Goal: Transaction & Acquisition: Purchase product/service

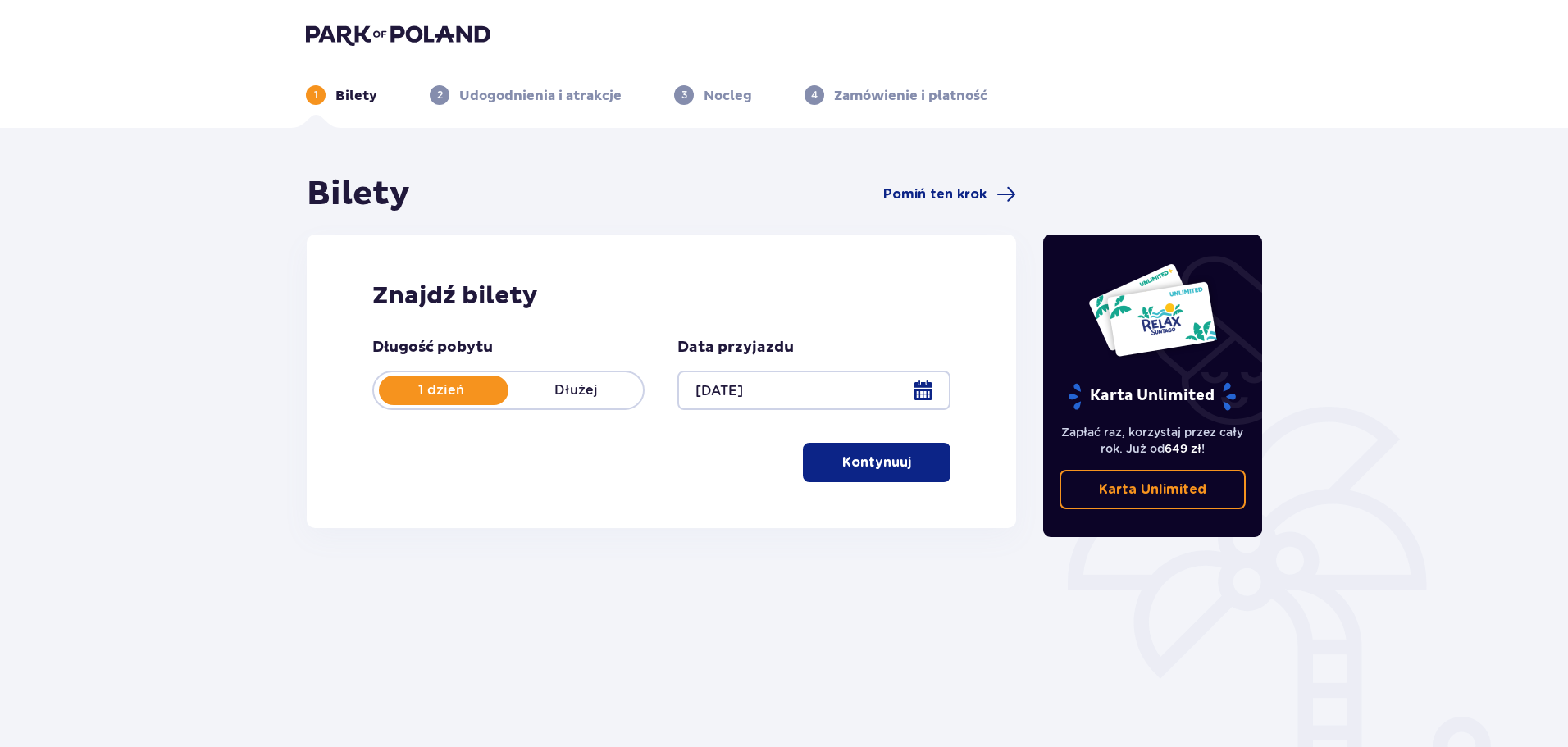
click at [861, 464] on p "Kontynuuj" at bounding box center [876, 462] width 69 height 18
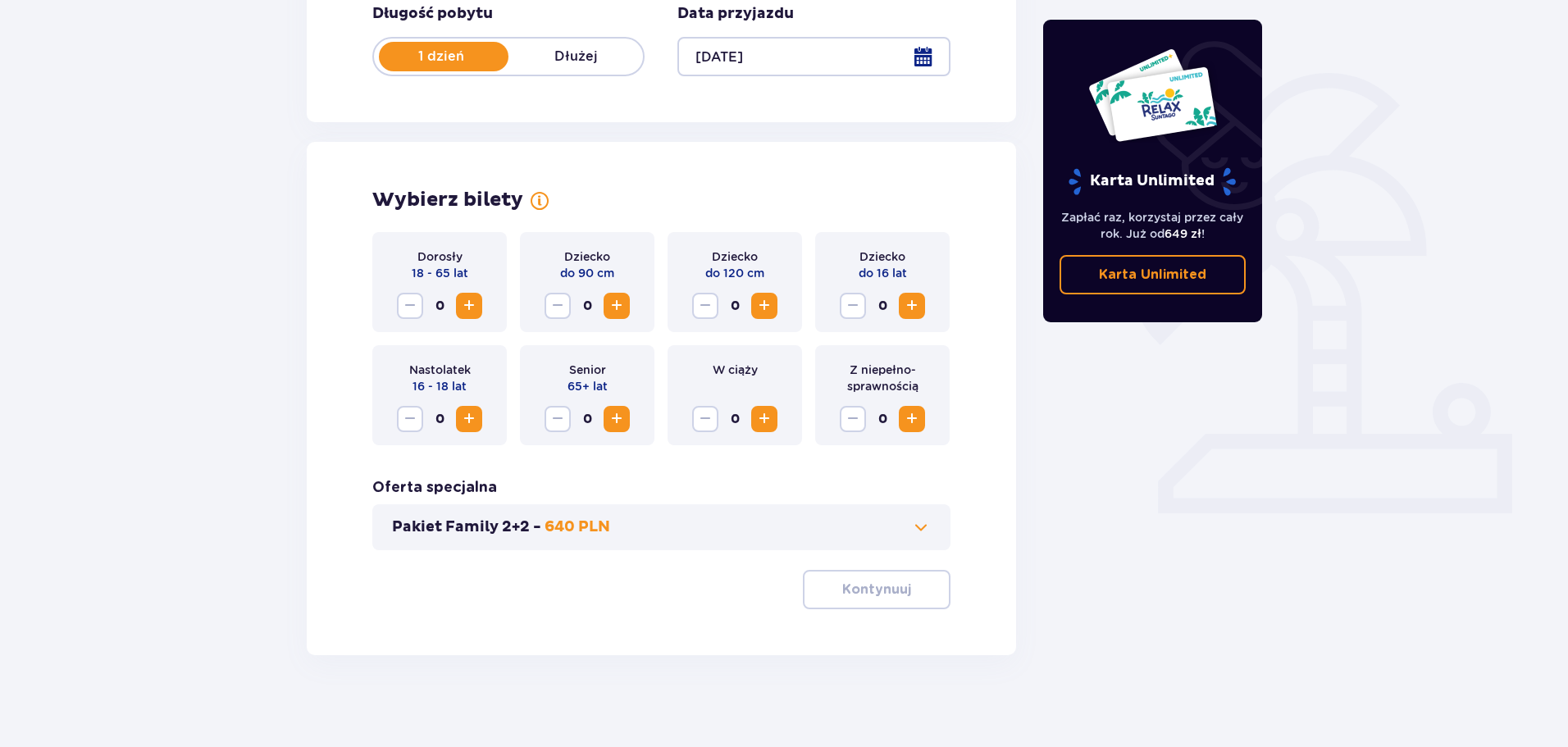
scroll to position [341, 0]
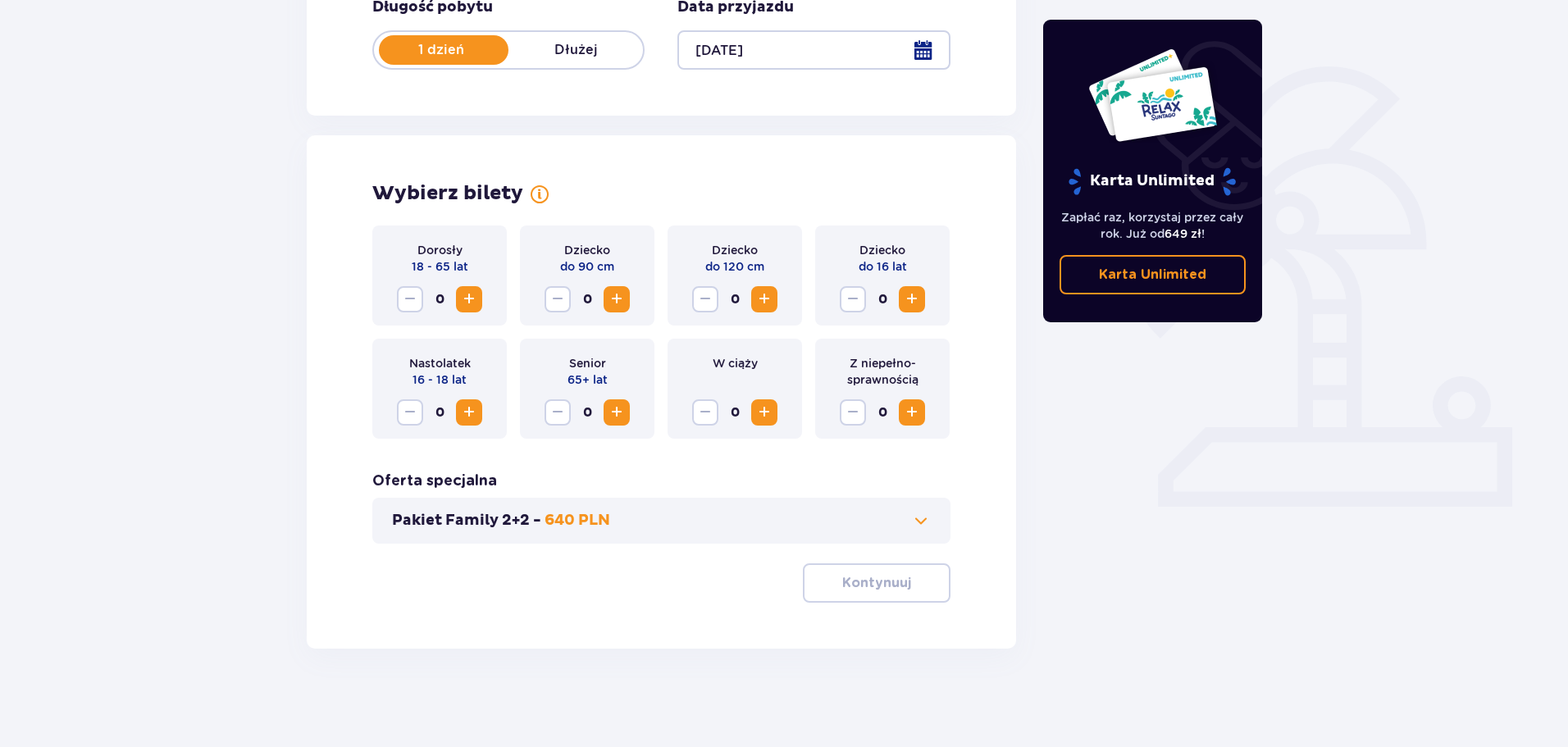
click at [473, 302] on span "Zwiększ" at bounding box center [469, 300] width 20 height 20
click at [835, 532] on div "Pakiet Family 2+2 - 640 PLN" at bounding box center [661, 521] width 578 height 46
click at [918, 524] on span at bounding box center [921, 521] width 20 height 20
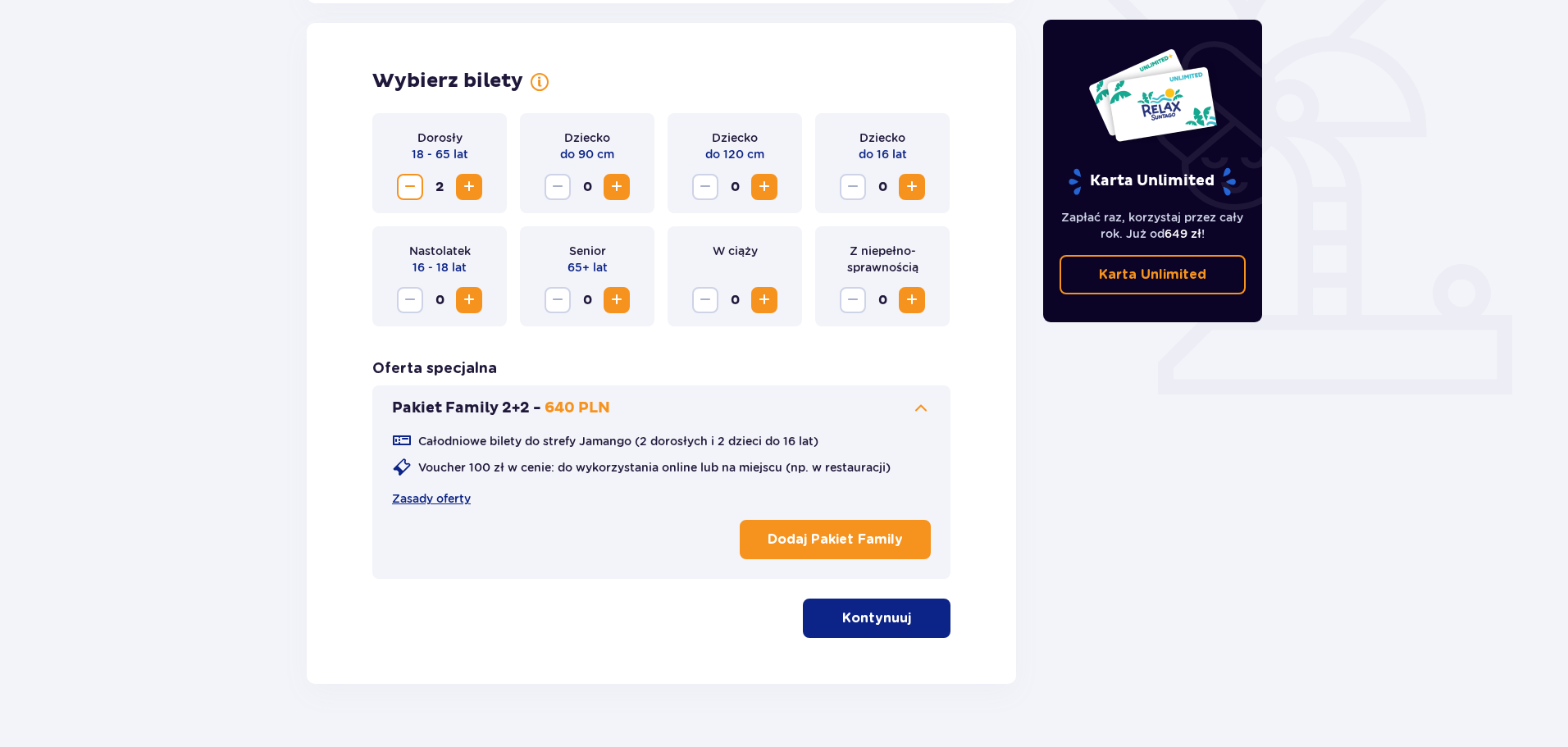
scroll to position [456, 0]
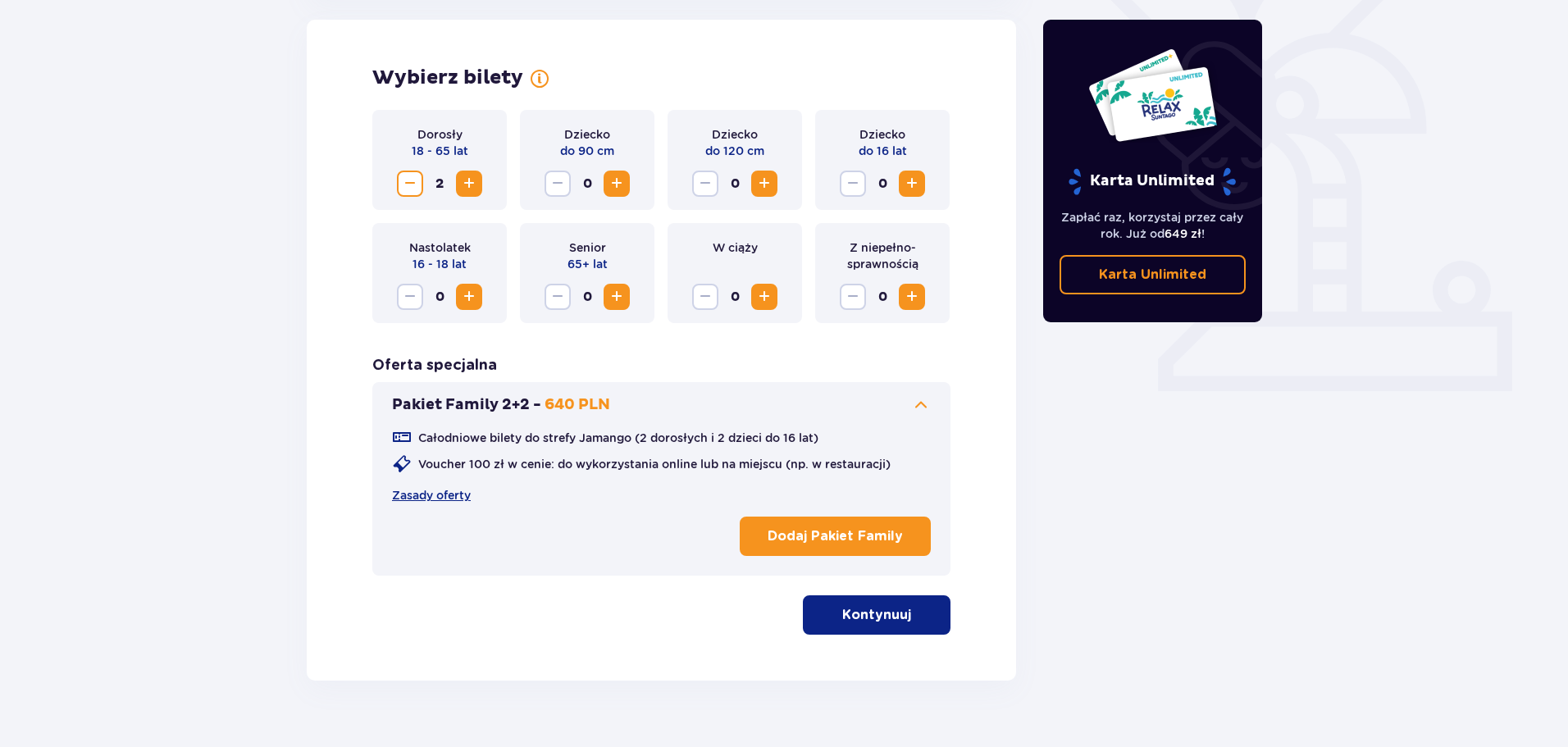
click at [859, 604] on button "Kontynuuj" at bounding box center [876, 616] width 147 height 40
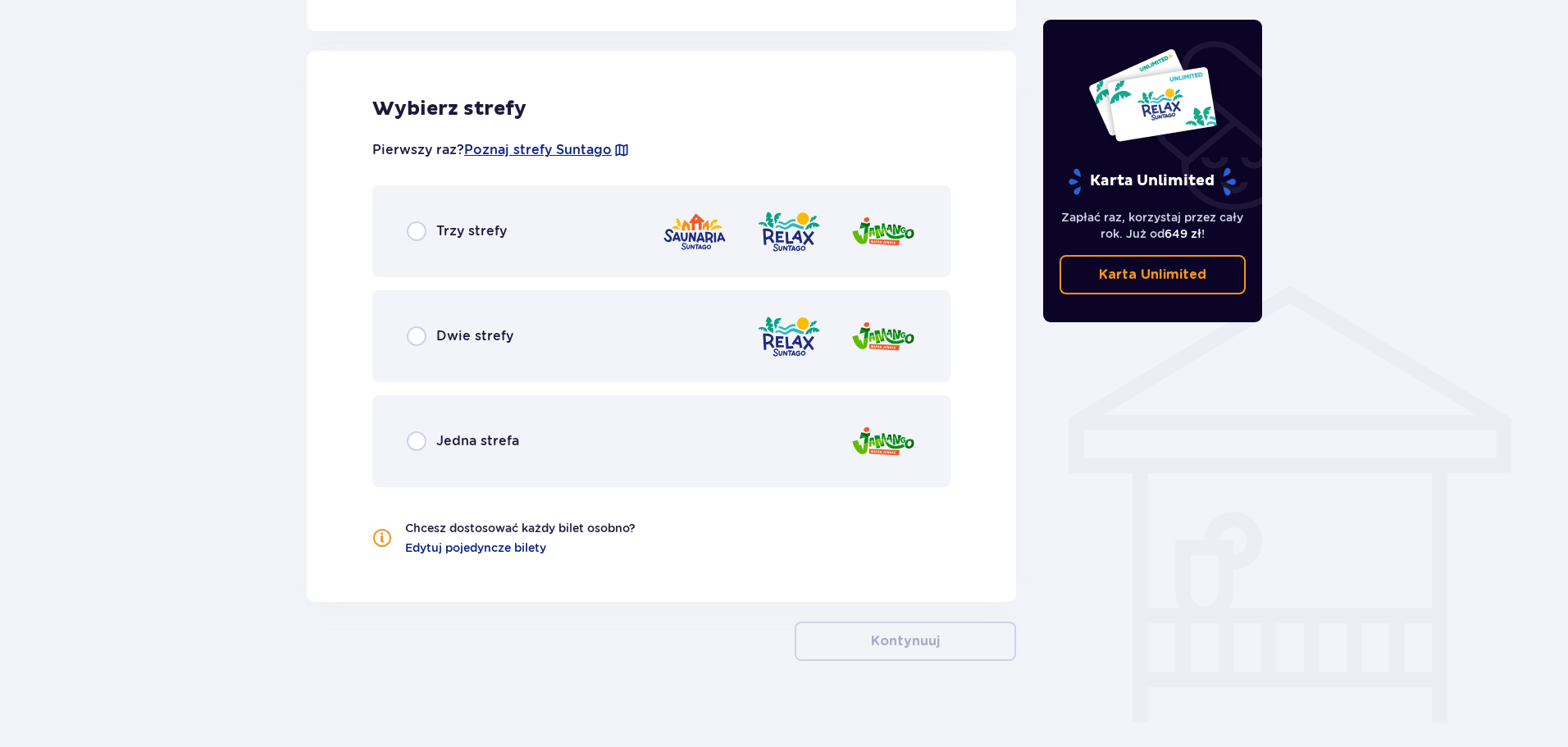
scroll to position [1058, 0]
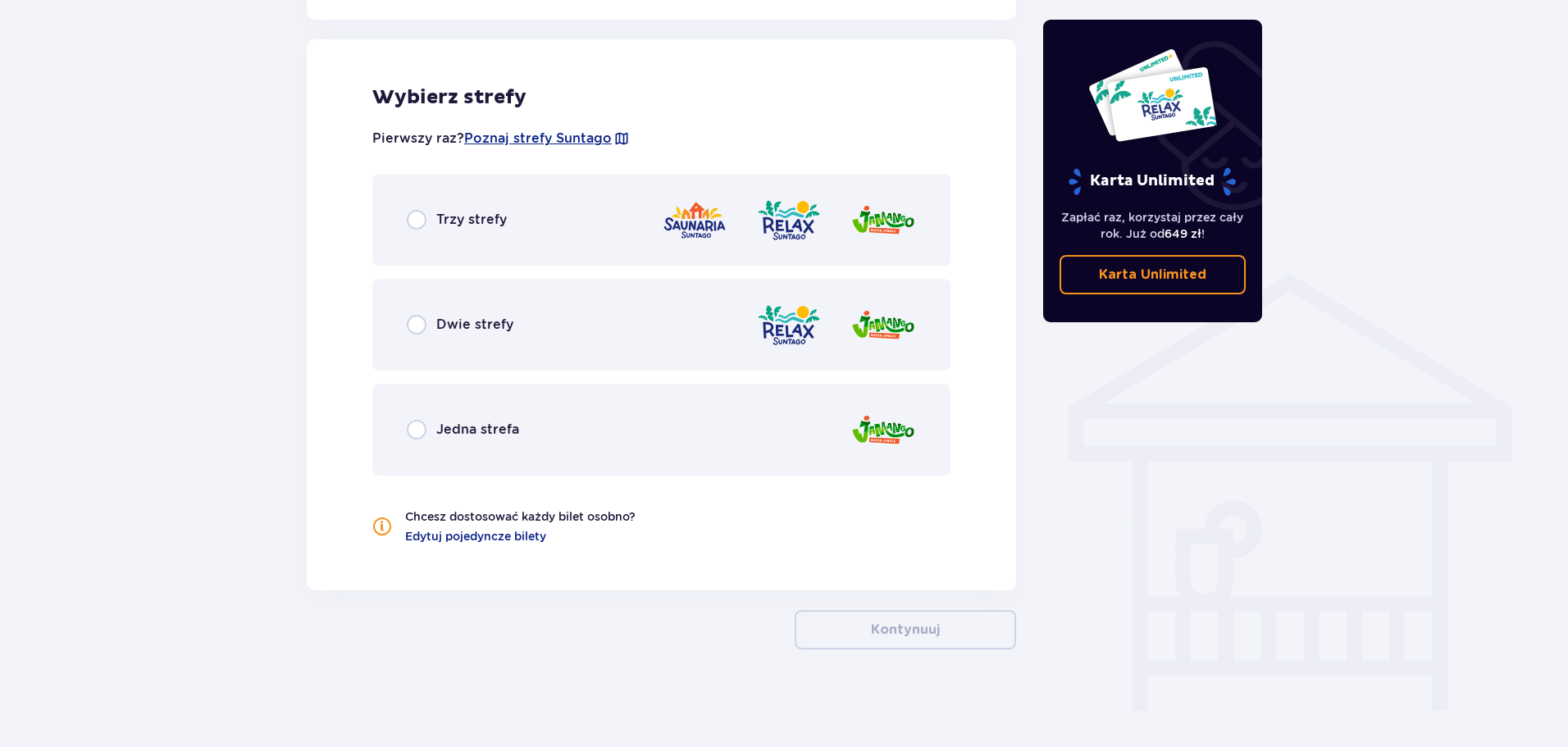
click at [350, 256] on div "Wybierz strefy Pierwszy raz? Poznaj strefy Suntago Trzy strefy Dwie strefy Jedn…" at bounding box center [661, 315] width 709 height 551
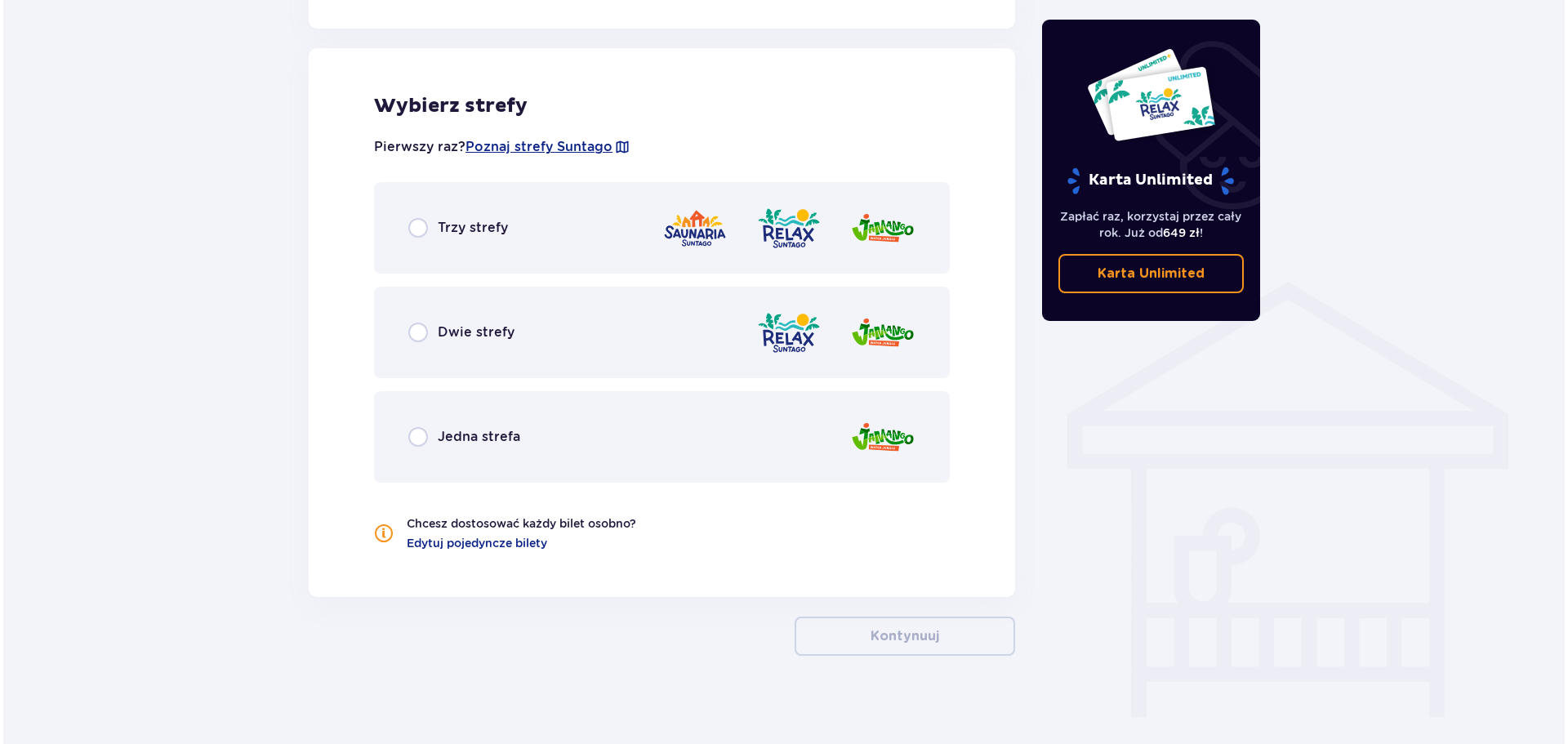
scroll to position [1026, 0]
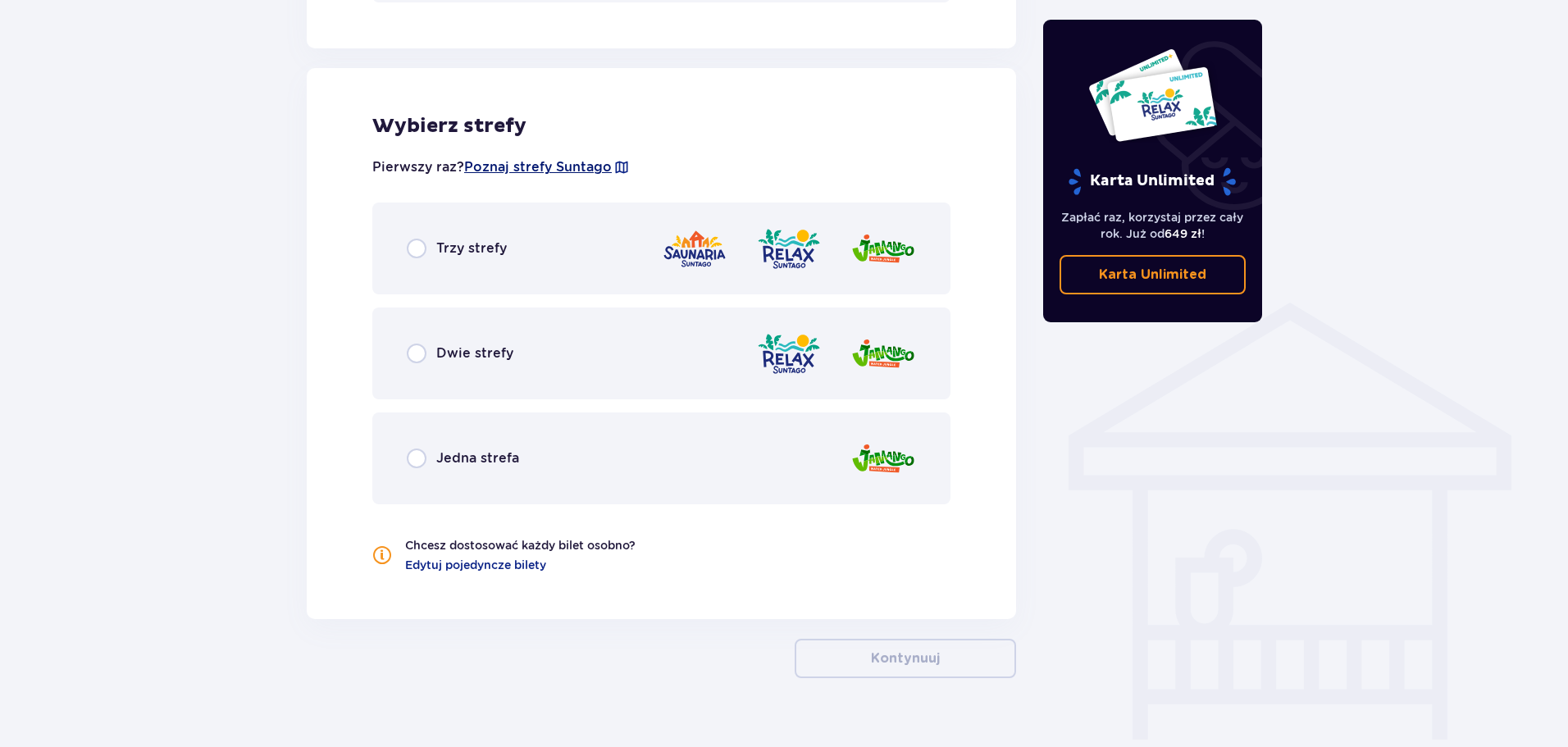
click at [585, 164] on span "Poznaj strefy Suntago" at bounding box center [538, 167] width 147 height 18
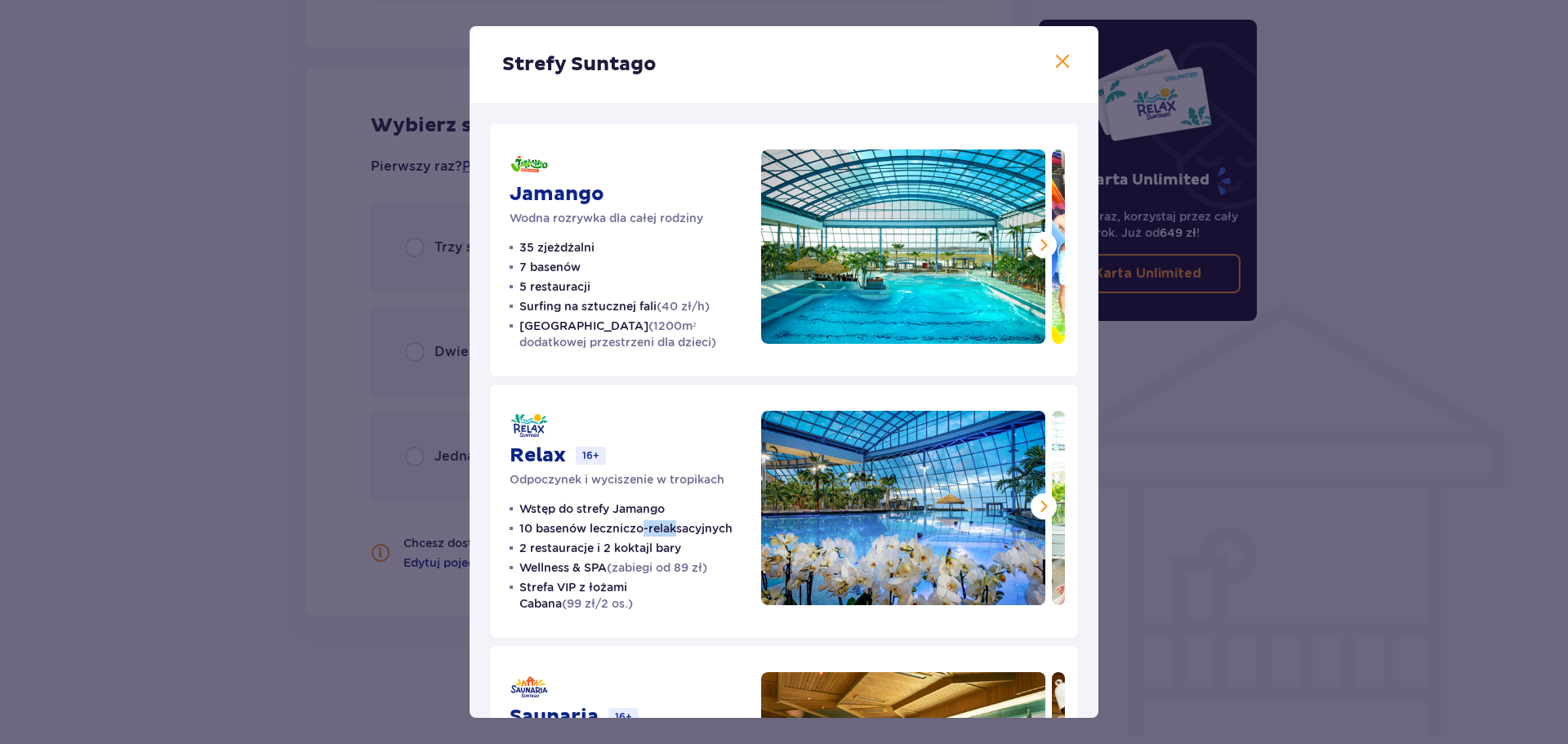
drag, startPoint x: 644, startPoint y: 533, endPoint x: 674, endPoint y: 531, distance: 30.1
click at [674, 531] on p "10 basenów leczniczo-relaksacyjnych" at bounding box center [626, 529] width 213 height 16
click at [682, 551] on ul "Wstęp do strefy Jamango 10 basenów leczniczo-relaksacyjnych 2 restauracje i 2 k…" at bounding box center [626, 557] width 232 height 111
drag, startPoint x: 540, startPoint y: 272, endPoint x: 552, endPoint y: 275, distance: 12.4
click at [552, 275] on p "7 basenów" at bounding box center [550, 267] width 61 height 16
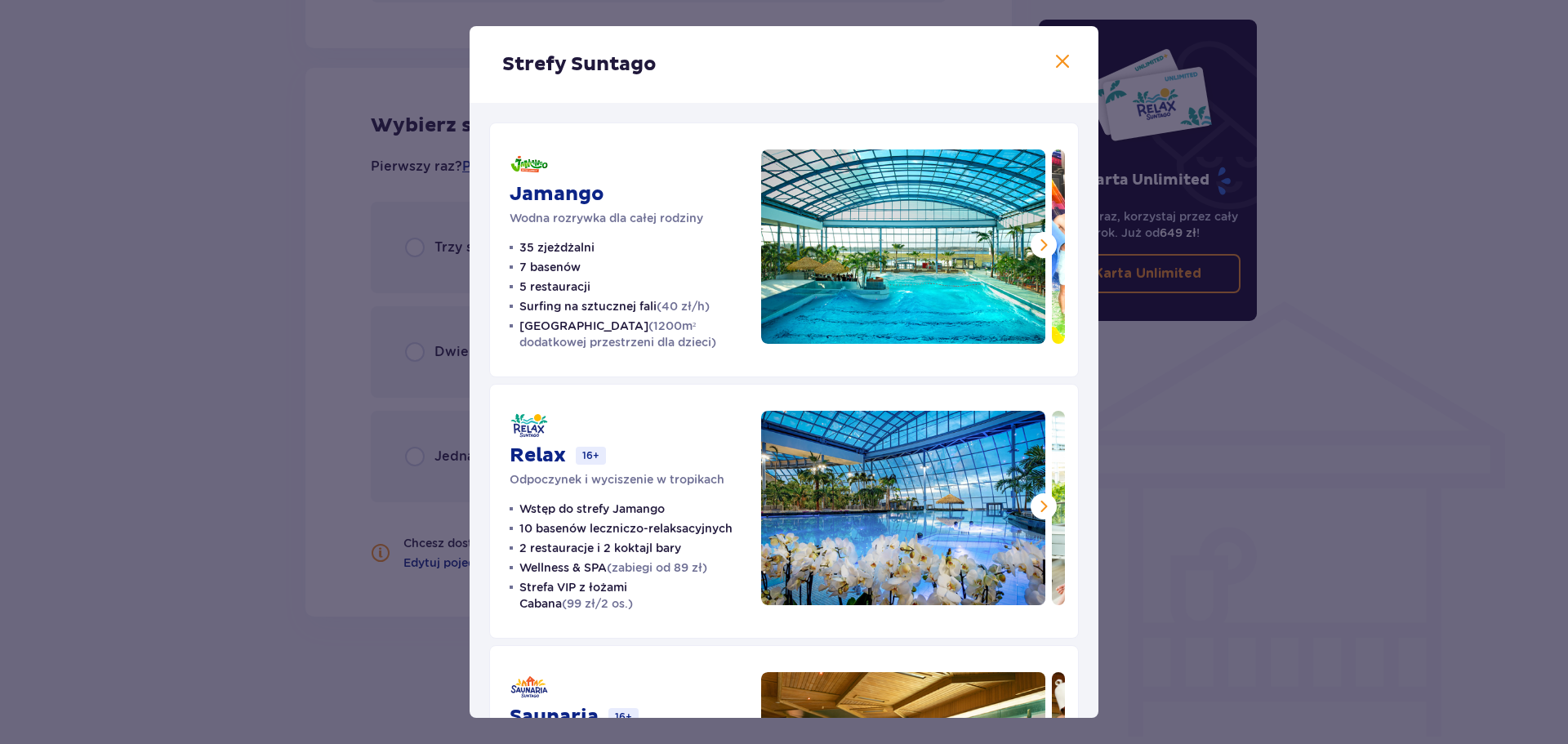
click at [618, 277] on ul "35 zjeżdżalni 7 basenów 5 restauracji Surfing na sztucznej fali (40 zł/h) Croco…" at bounding box center [626, 295] width 232 height 111
drag, startPoint x: 516, startPoint y: 532, endPoint x: 736, endPoint y: 524, distance: 220.1
click at [736, 524] on ul "Wstęp do strefy Jamango 10 basenów leczniczo-relaksacyjnych 2 restauracje i 2 k…" at bounding box center [626, 557] width 232 height 111
click at [736, 527] on ul "Wstęp do strefy Jamango 10 basenów leczniczo-relaksacyjnych 2 restauracje i 2 k…" at bounding box center [626, 557] width 232 height 111
drag, startPoint x: 736, startPoint y: 527, endPoint x: 638, endPoint y: 529, distance: 98.0
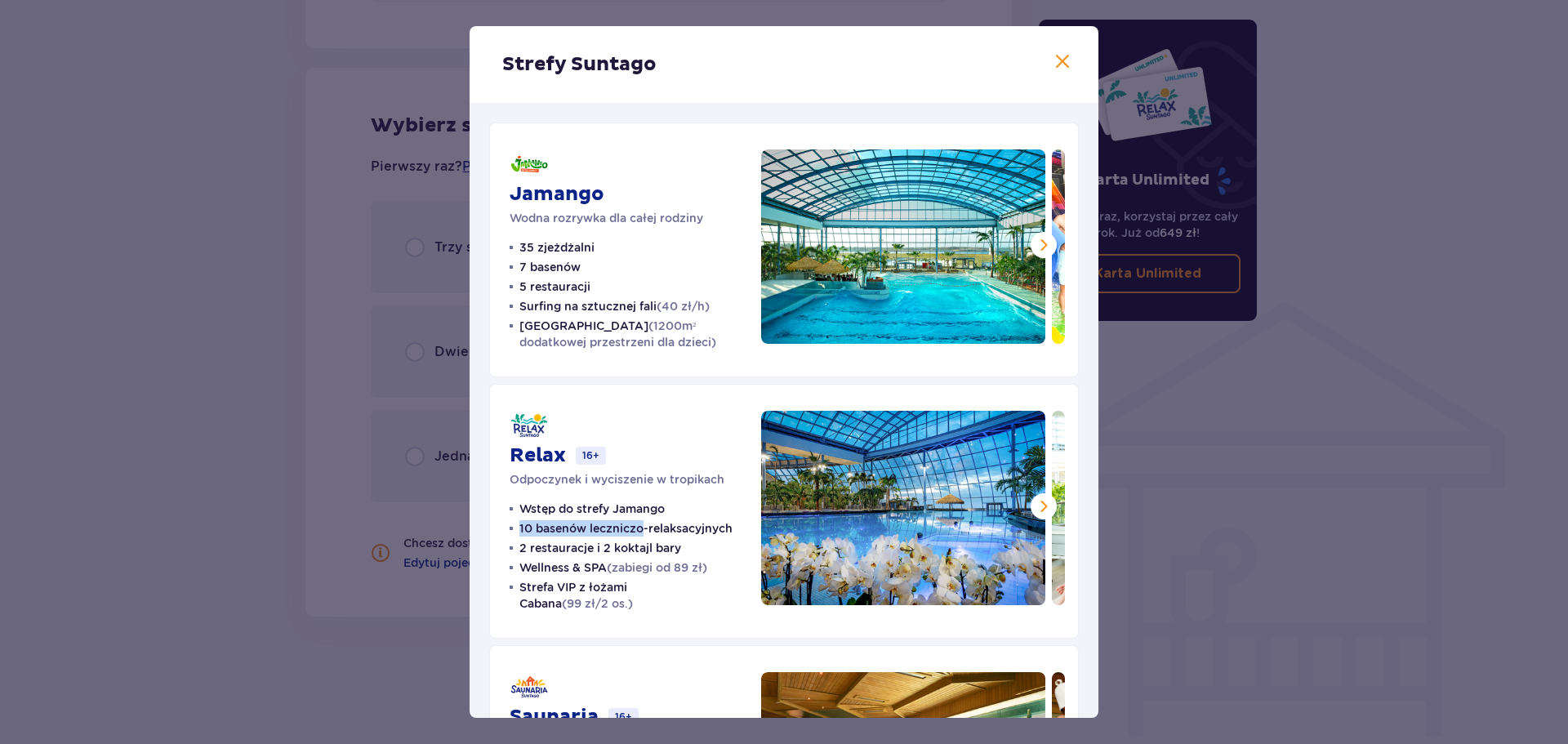
click at [638, 529] on ul "Wstęp do strefy Jamango 10 basenów leczniczo-relaksacyjnych 2 restauracje i 2 k…" at bounding box center [626, 557] width 232 height 111
click at [637, 528] on p "10 basenów leczniczo-relaksacyjnych" at bounding box center [626, 529] width 213 height 16
drag, startPoint x: 519, startPoint y: 526, endPoint x: 732, endPoint y: 525, distance: 213.0
click at [732, 525] on li "10 basenów leczniczo-relaksacyjnych" at bounding box center [621, 529] width 223 height 16
click at [707, 566] on span "(zabiegi od 89 zł)" at bounding box center [657, 567] width 100 height 13
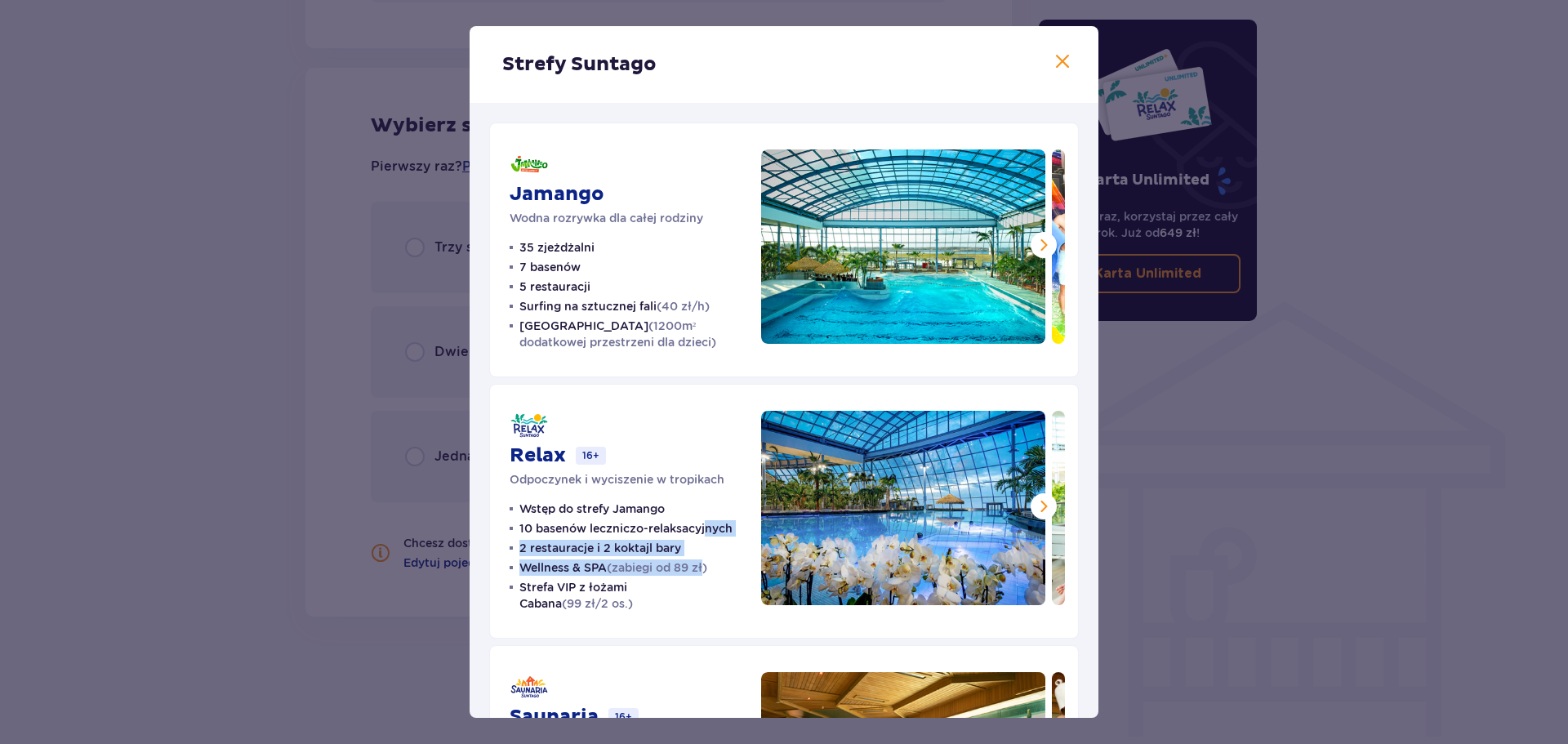
drag, startPoint x: 711, startPoint y: 562, endPoint x: 710, endPoint y: 544, distance: 18.0
click at [709, 544] on ul "Wstęp do strefy Jamango 10 basenów leczniczo-relaksacyjnych 2 restauracje i 2 k…" at bounding box center [626, 557] width 232 height 111
click at [710, 544] on ul "Wstęp do strefy Jamango 10 basenów leczniczo-relaksacyjnych 2 restauracje i 2 k…" at bounding box center [626, 557] width 232 height 111
click at [683, 546] on ul "Wstęp do strefy Jamango 10 basenów leczniczo-relaksacyjnych 2 restauracje i 2 k…" at bounding box center [626, 557] width 232 height 111
click at [1030, 503] on button at bounding box center [1043, 506] width 26 height 26
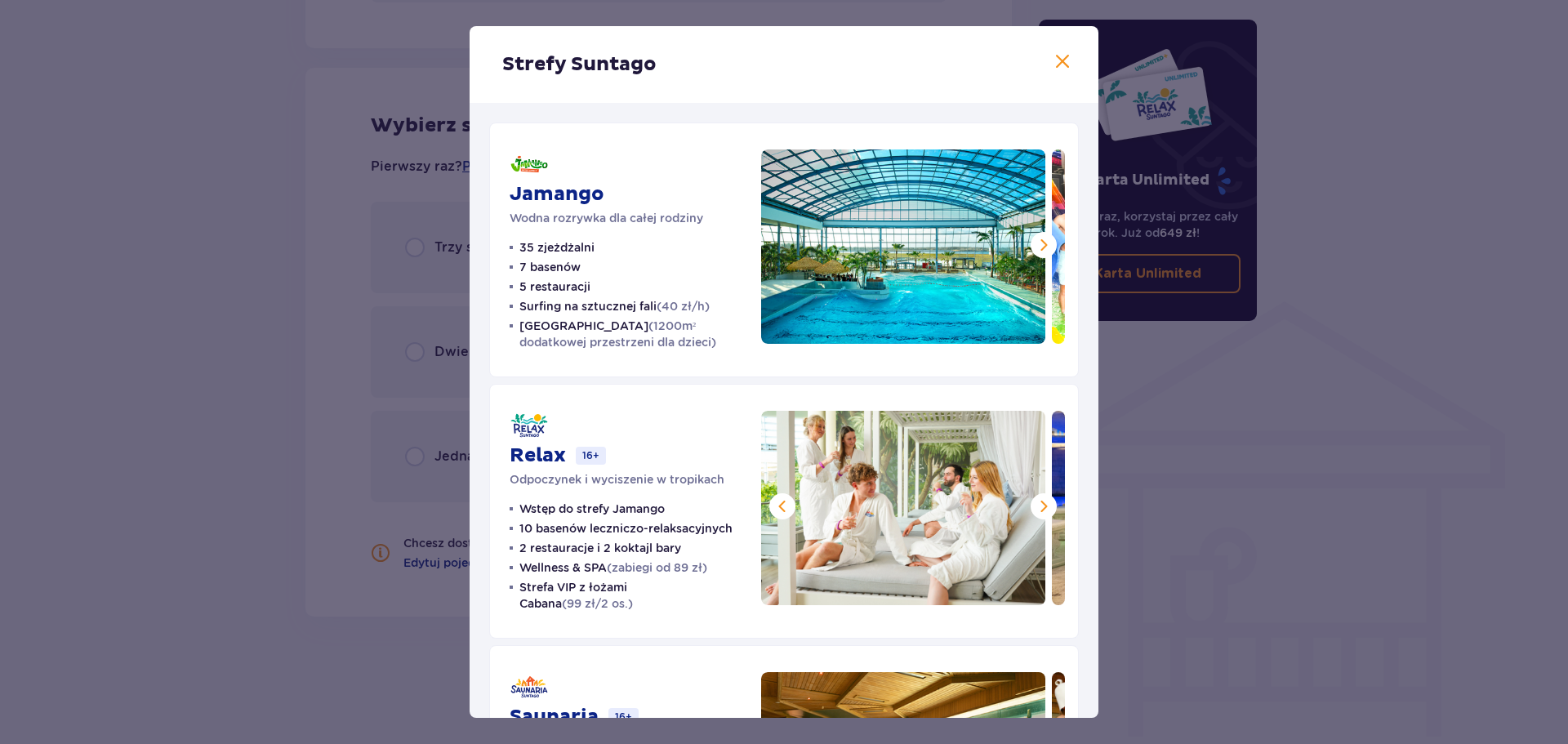
click at [1034, 504] on span at bounding box center [1044, 507] width 20 height 20
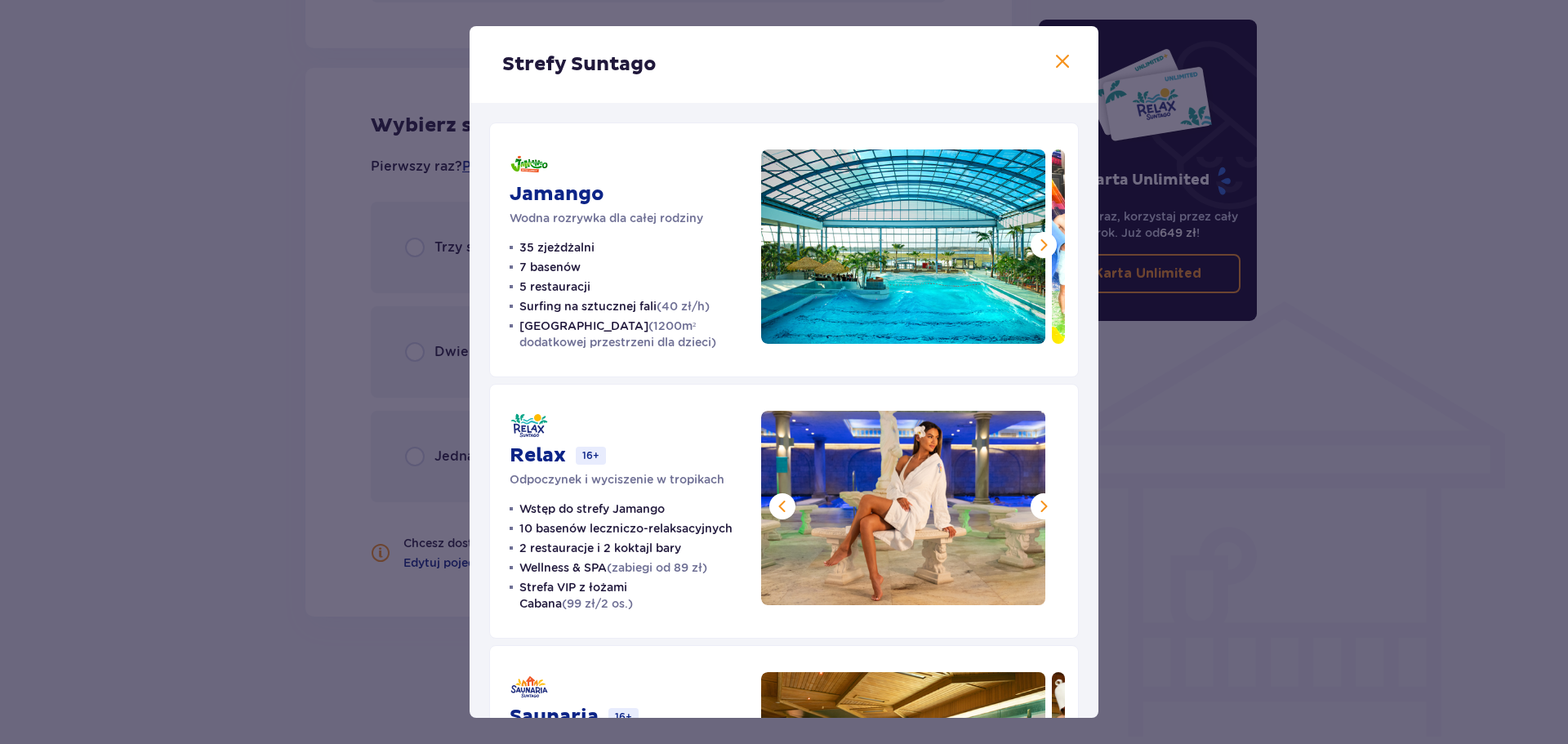
click at [1034, 504] on span at bounding box center [1044, 507] width 20 height 20
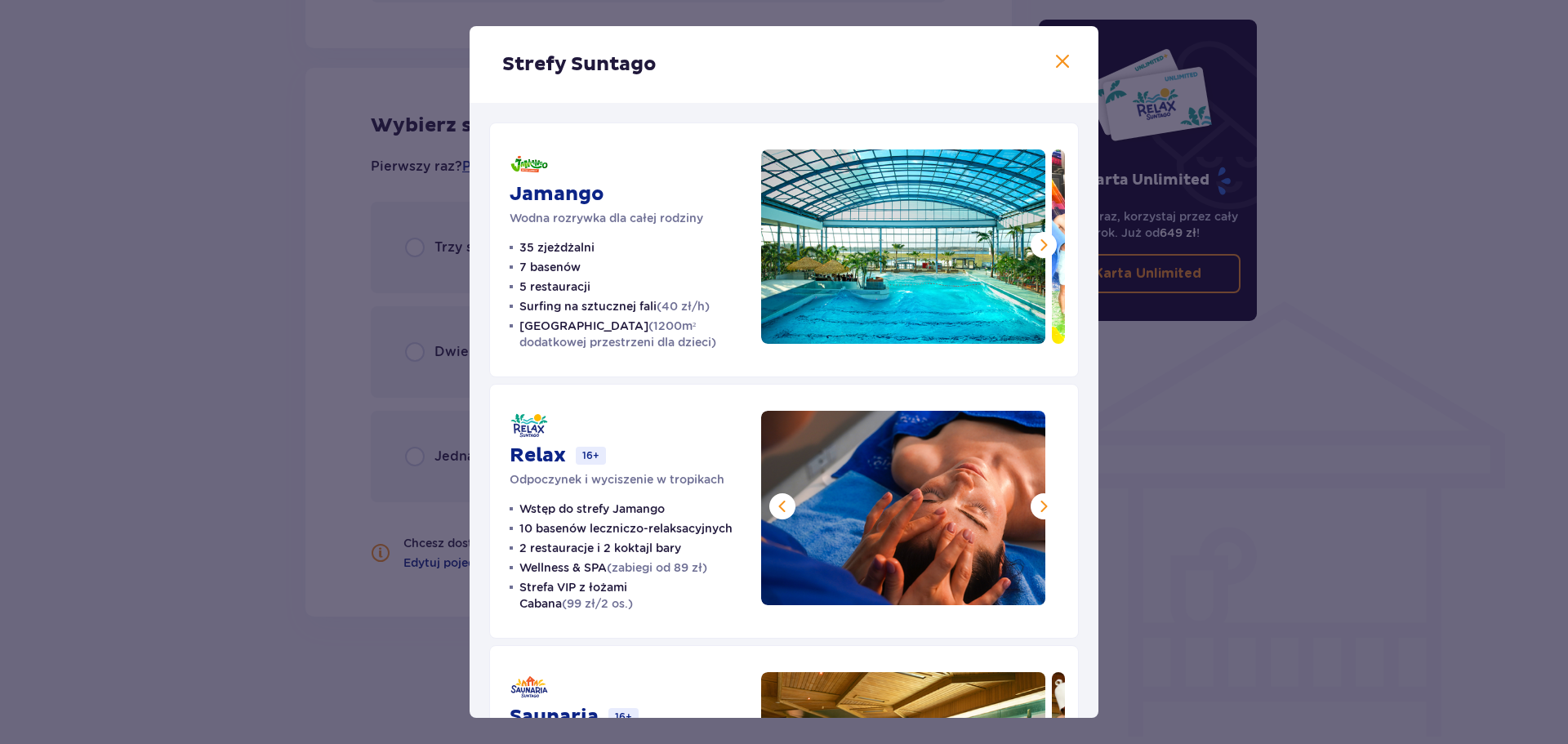
click at [1036, 505] on span at bounding box center [1044, 507] width 20 height 20
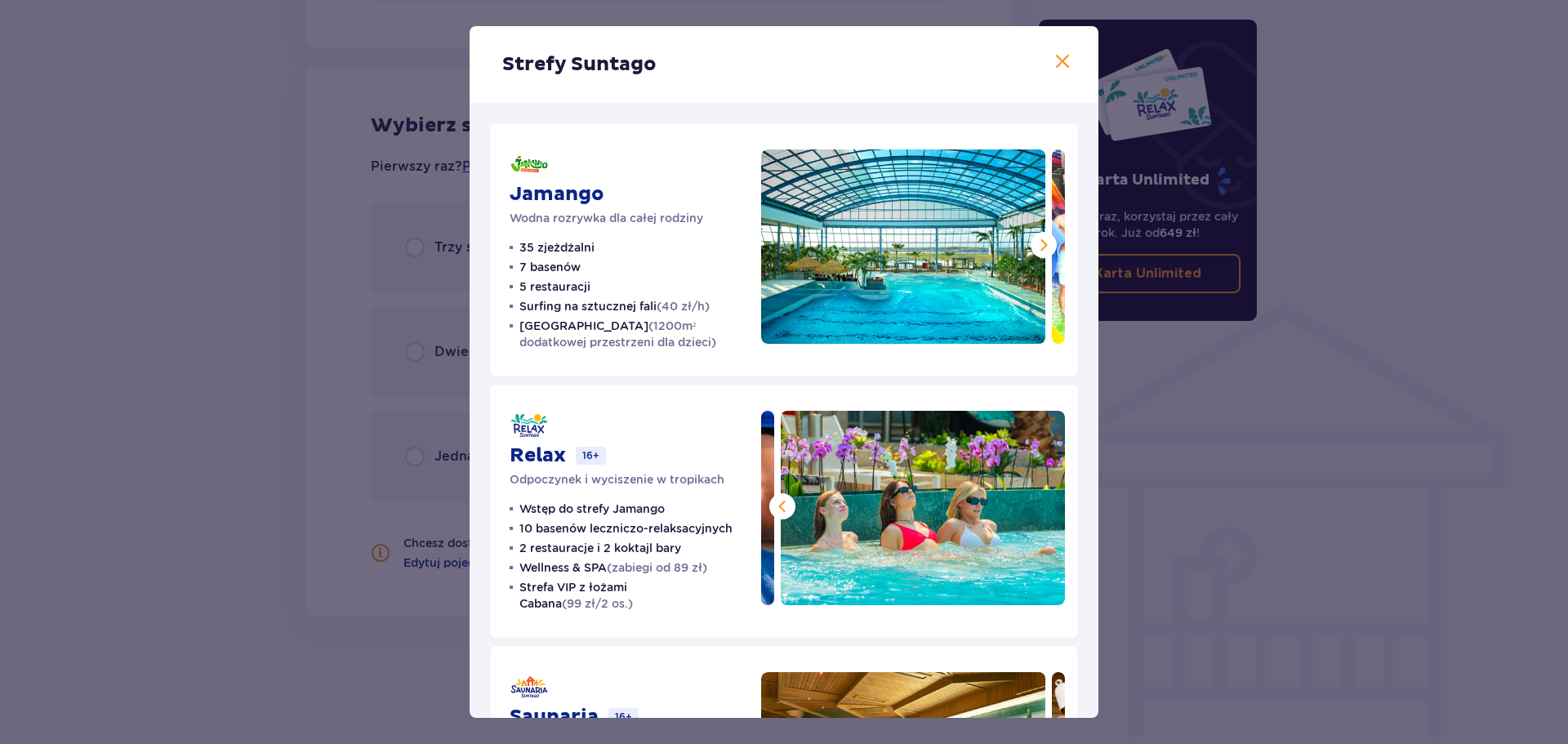
click at [1036, 505] on img at bounding box center [922, 508] width 285 height 194
click at [1034, 247] on span at bounding box center [1044, 245] width 20 height 20
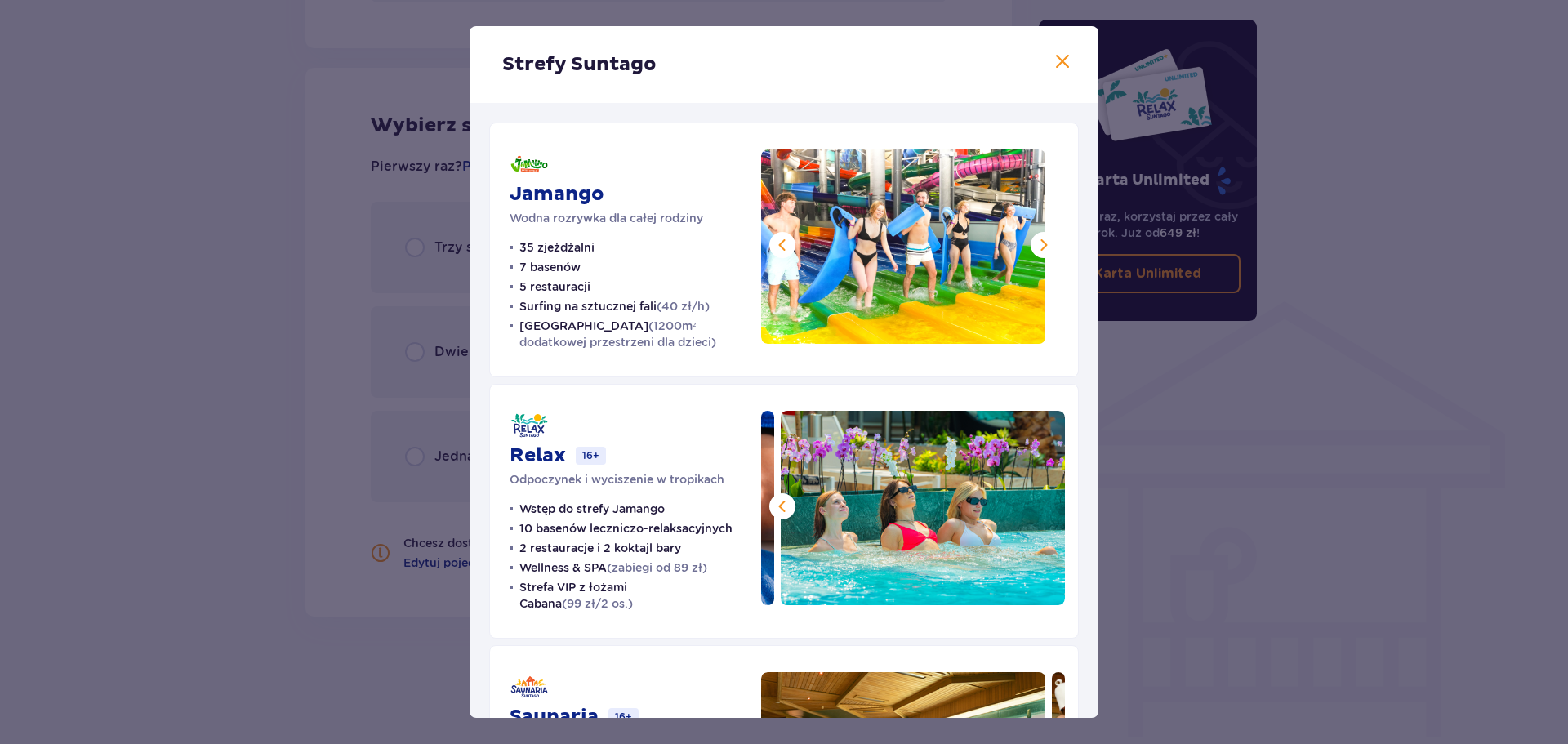
click at [1034, 247] on span at bounding box center [1044, 245] width 20 height 20
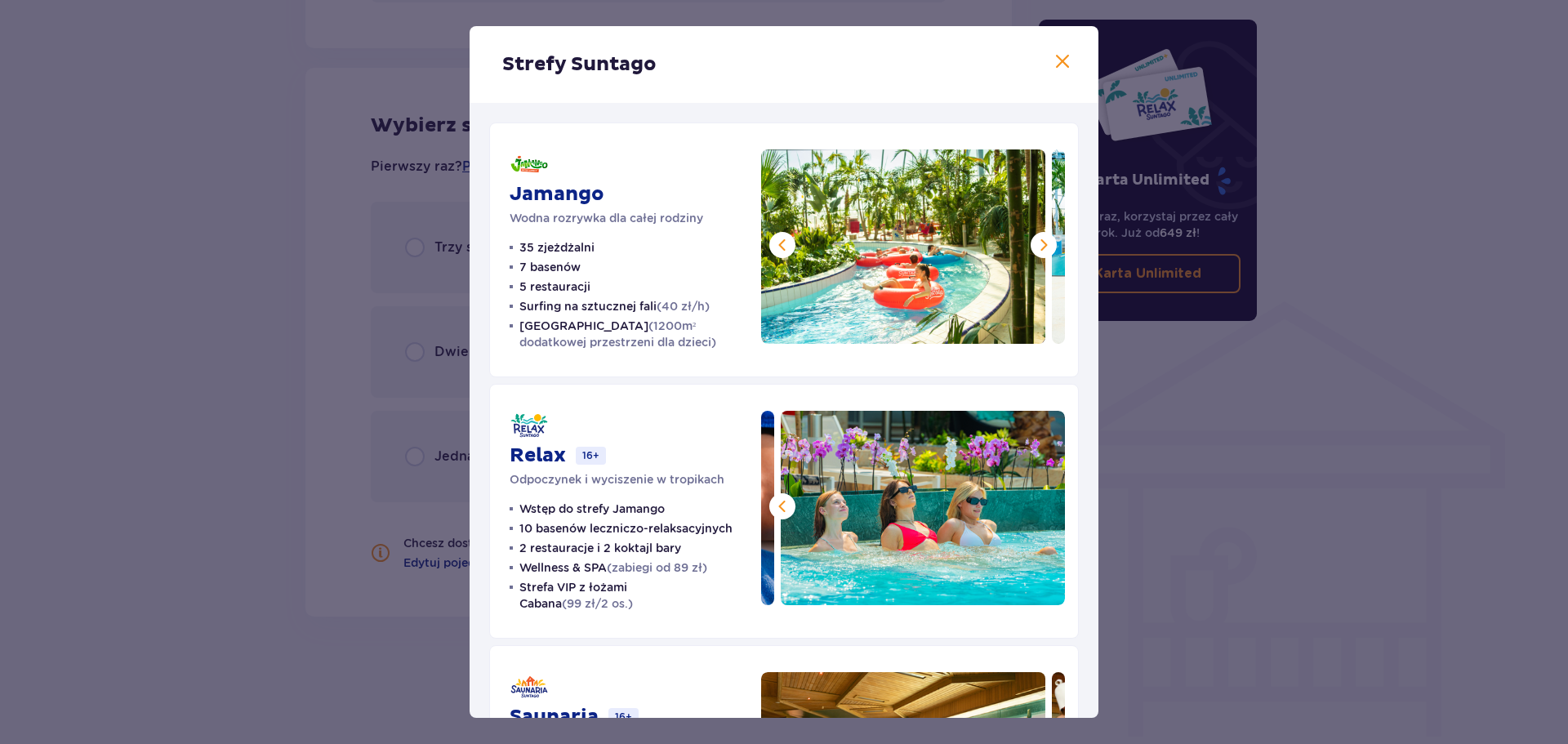
click at [1034, 247] on span at bounding box center [1044, 245] width 20 height 20
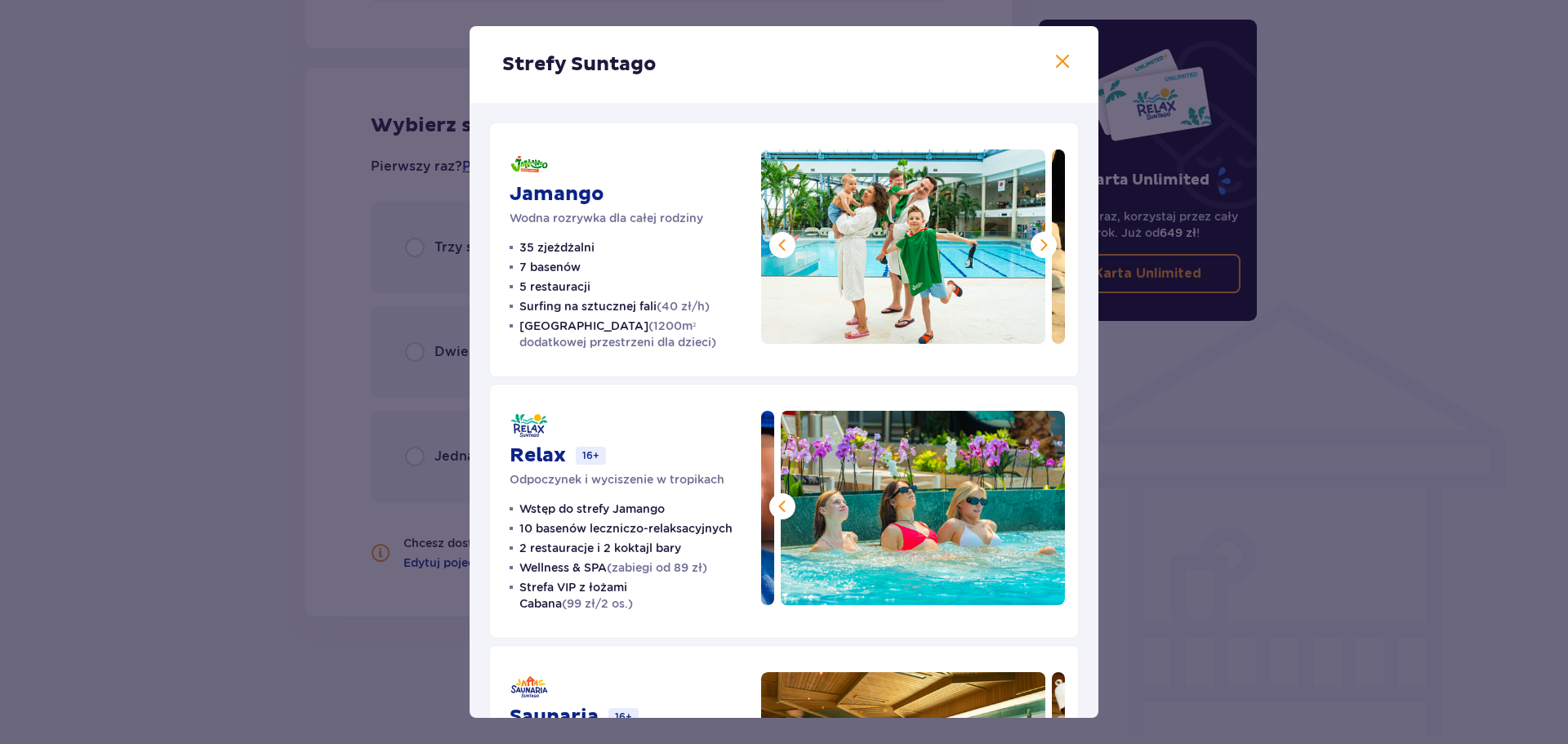
click at [1053, 62] on span at bounding box center [1063, 62] width 20 height 20
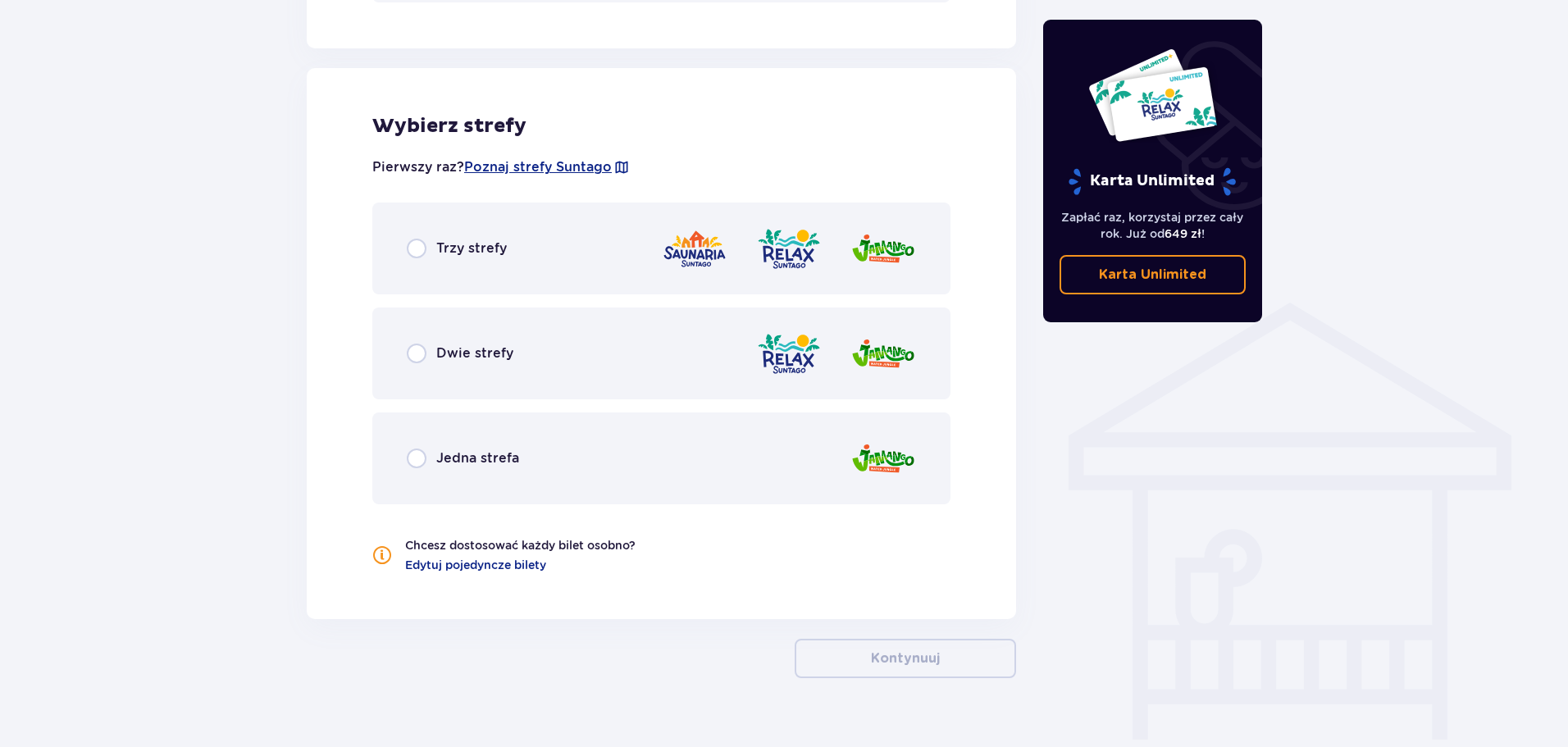
click at [500, 347] on span "Dwie strefy" at bounding box center [474, 354] width 77 height 18
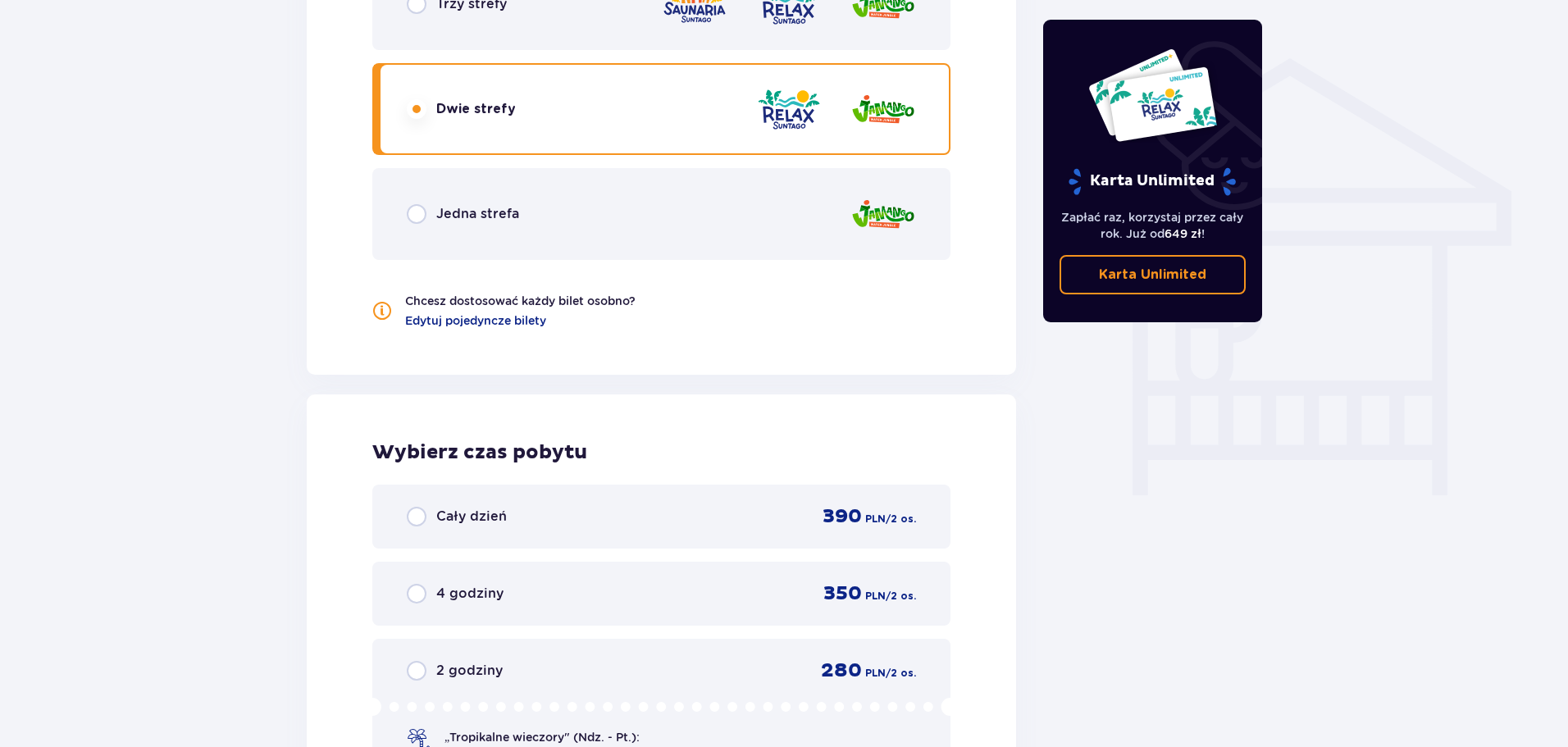
scroll to position [1266, 0]
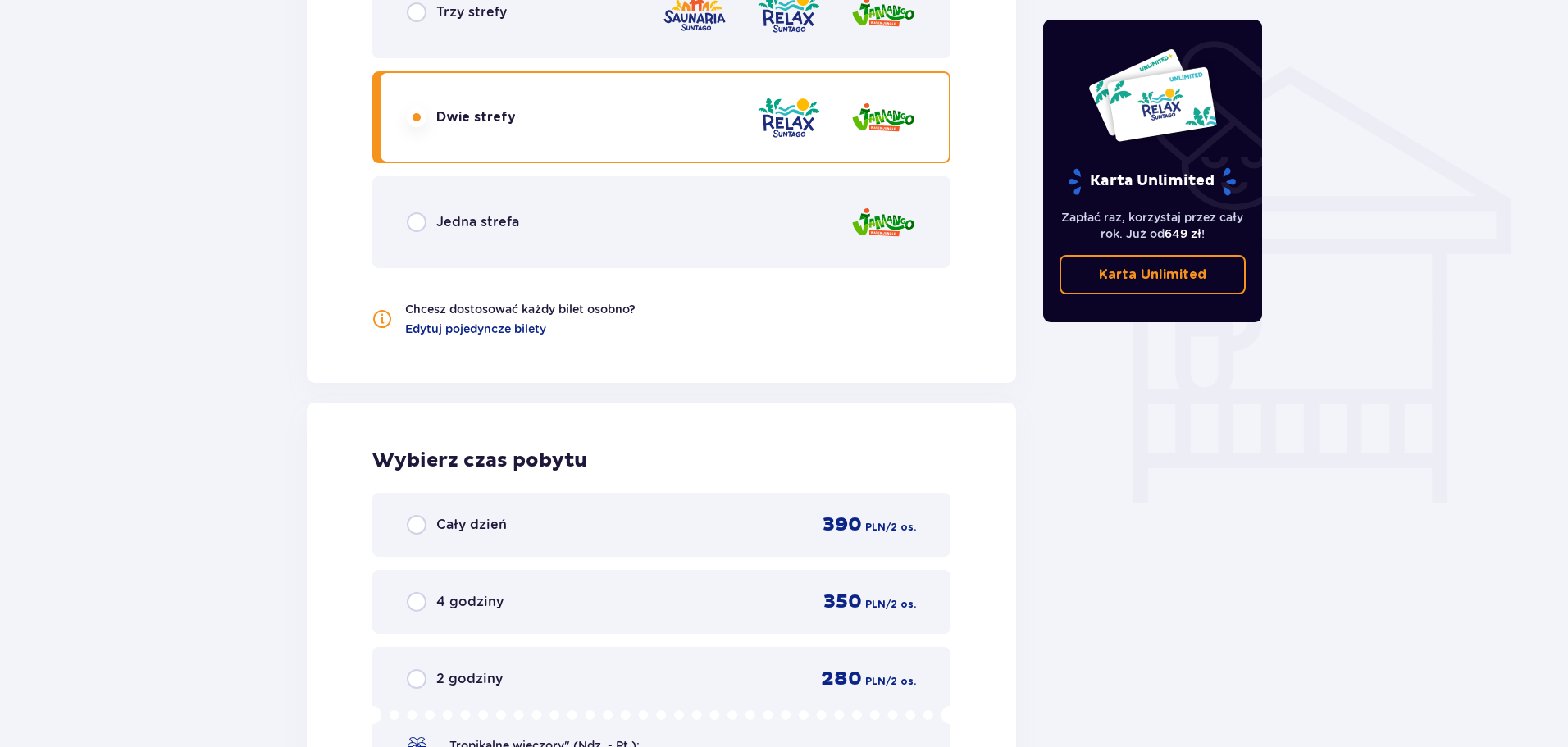
click at [453, 227] on span "Jedna strefa" at bounding box center [477, 222] width 83 height 18
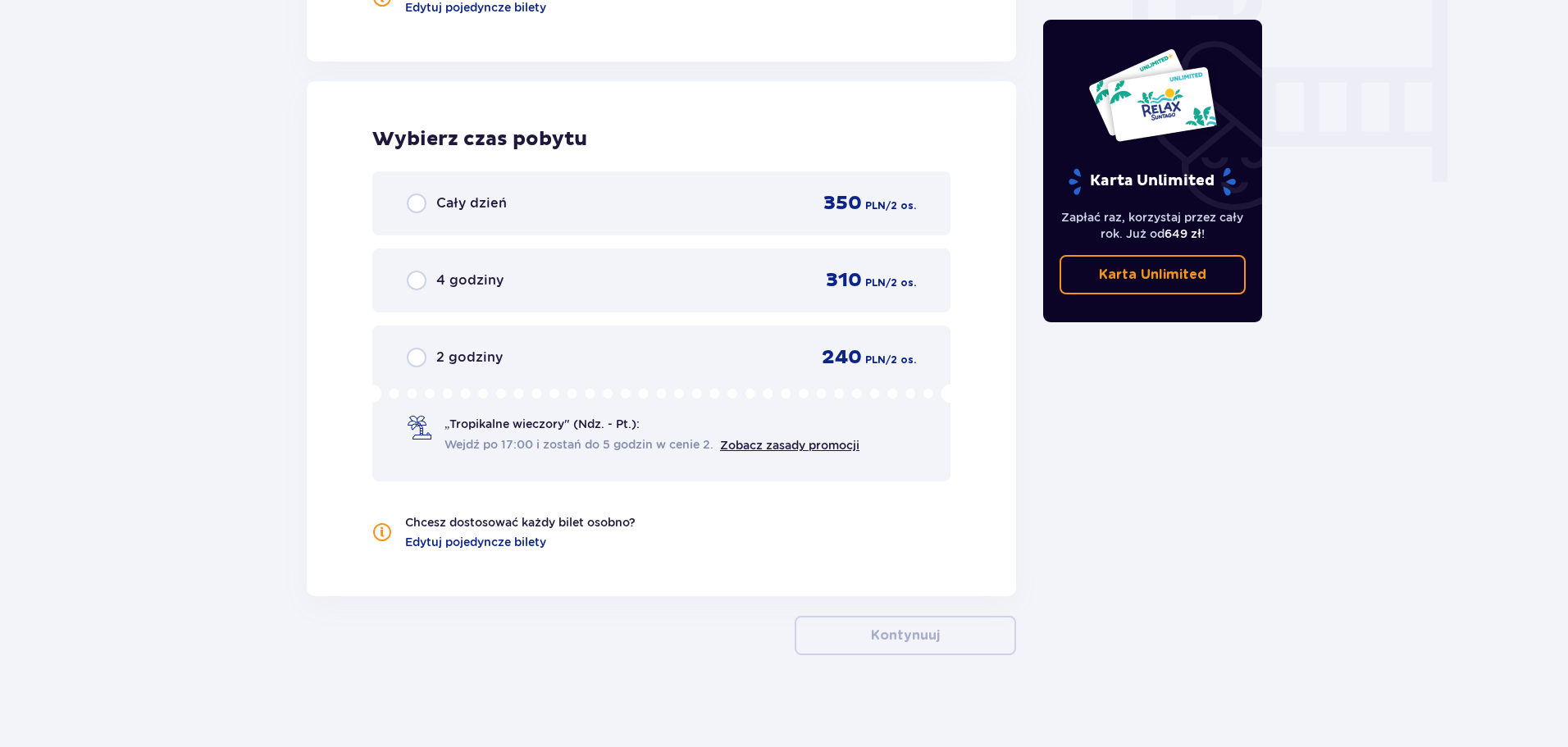
scroll to position [1594, 0]
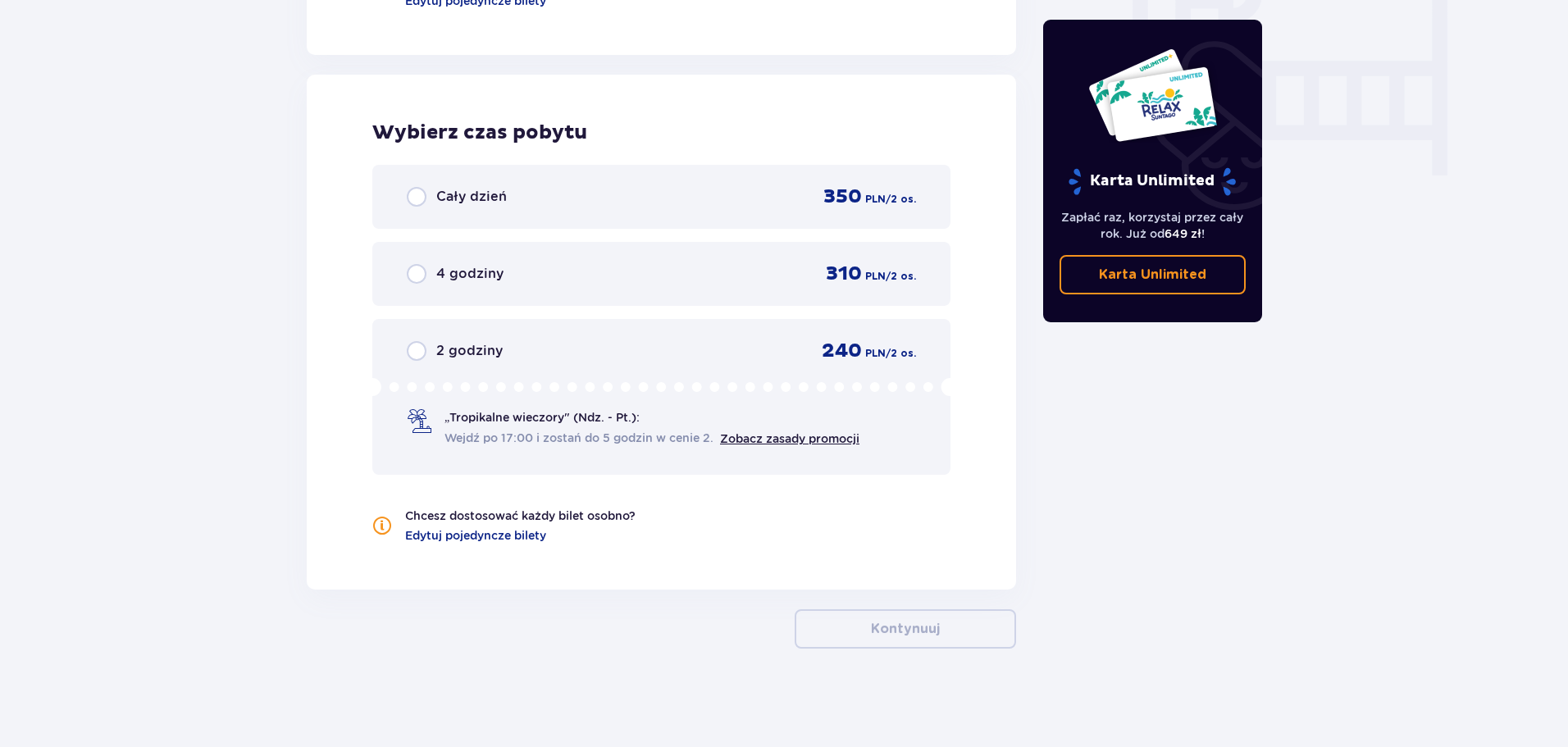
click at [443, 285] on div "4 godziny 310 PLN / 2 os." at bounding box center [660, 274] width 509 height 25
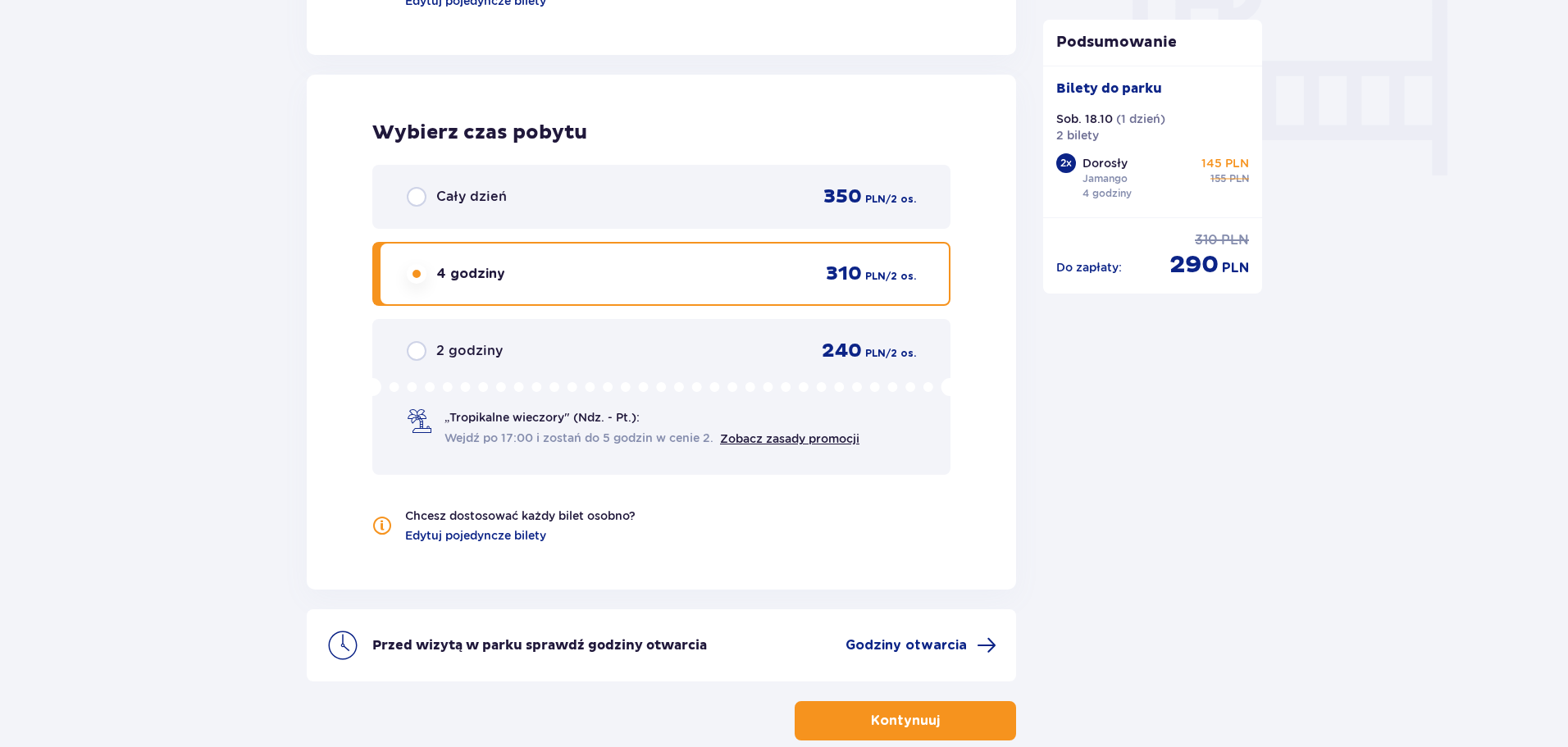
click at [513, 203] on div "Cały dzień 350 PLN / 2 os." at bounding box center [660, 196] width 509 height 25
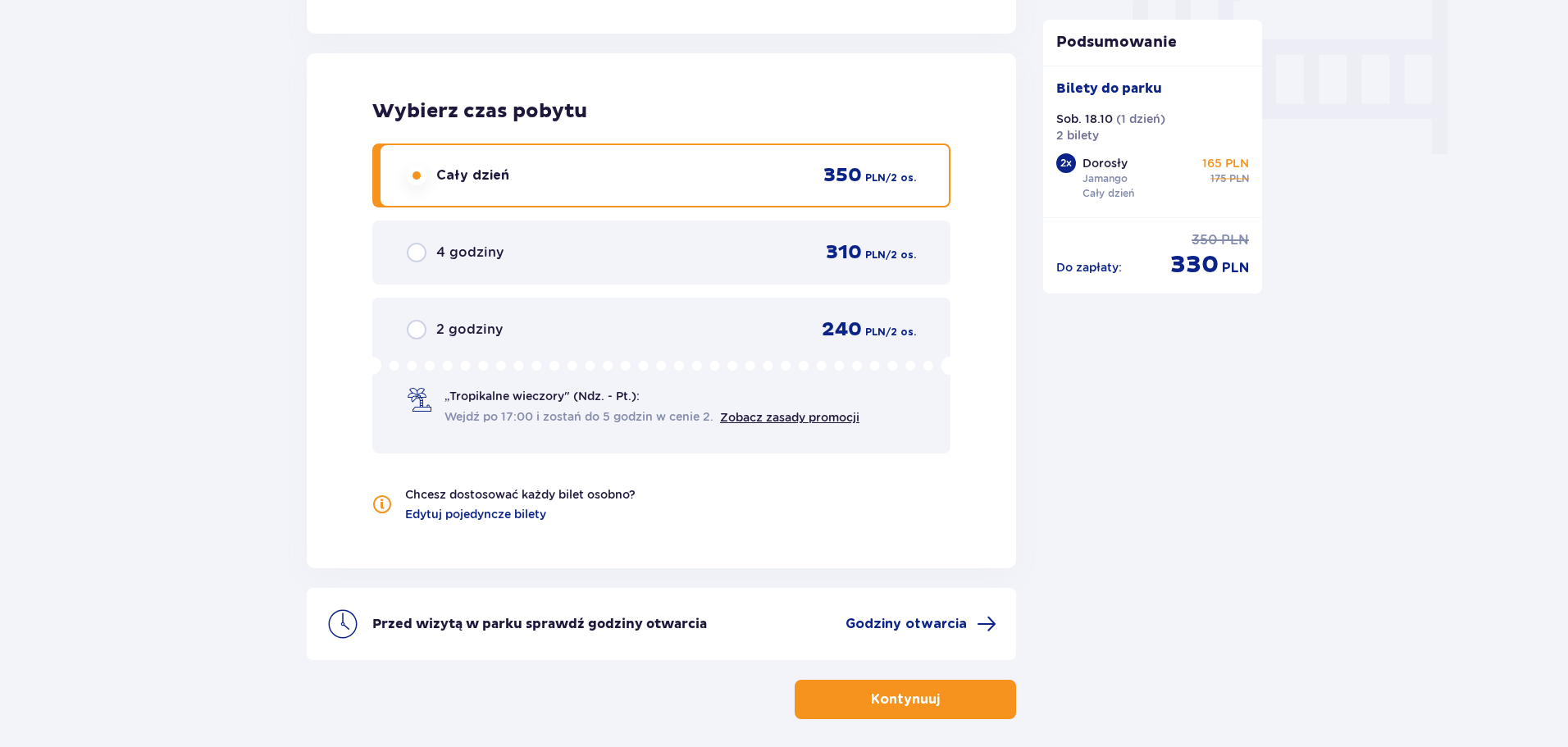
scroll to position [1685, 0]
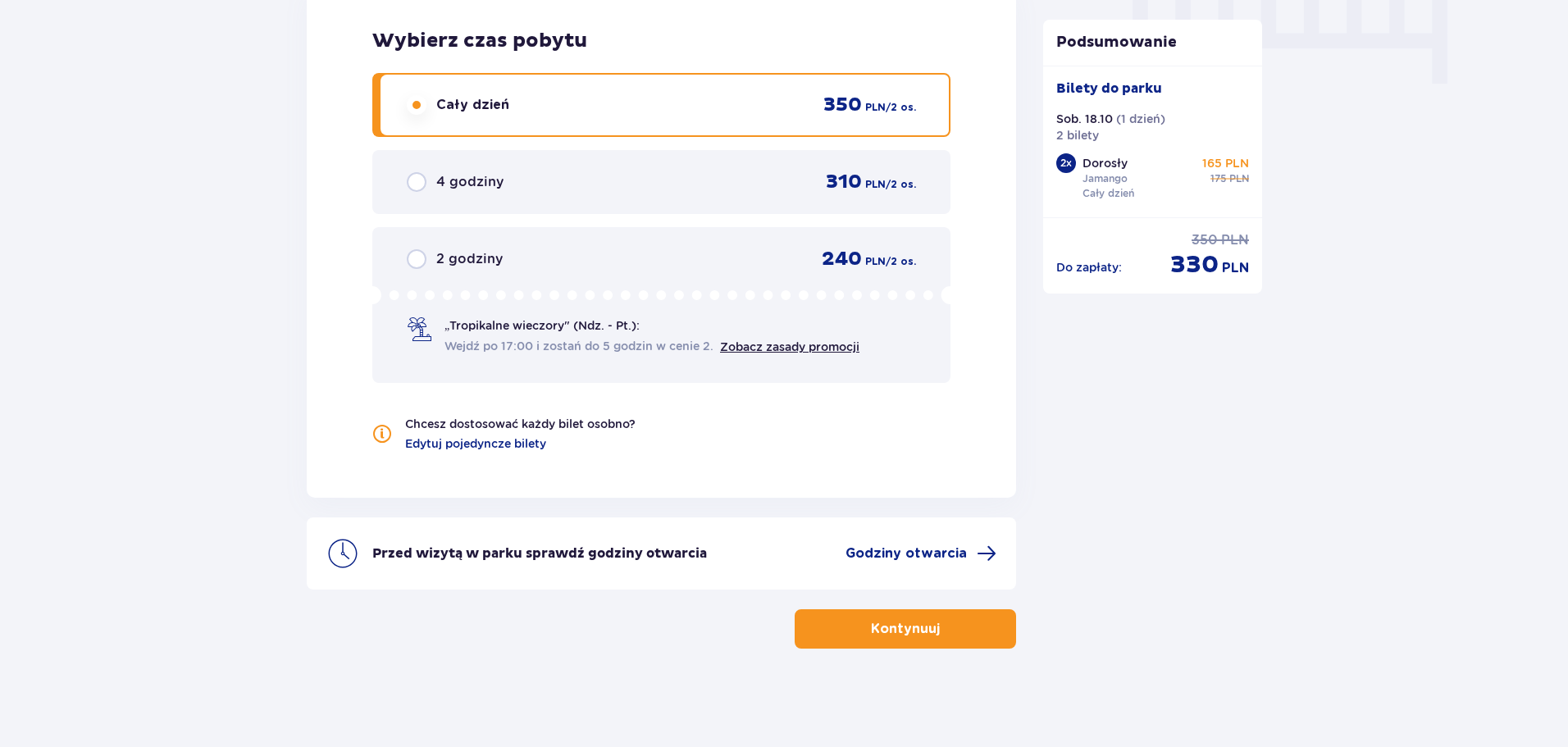
click at [948, 620] on span "button" at bounding box center [943, 629] width 20 height 20
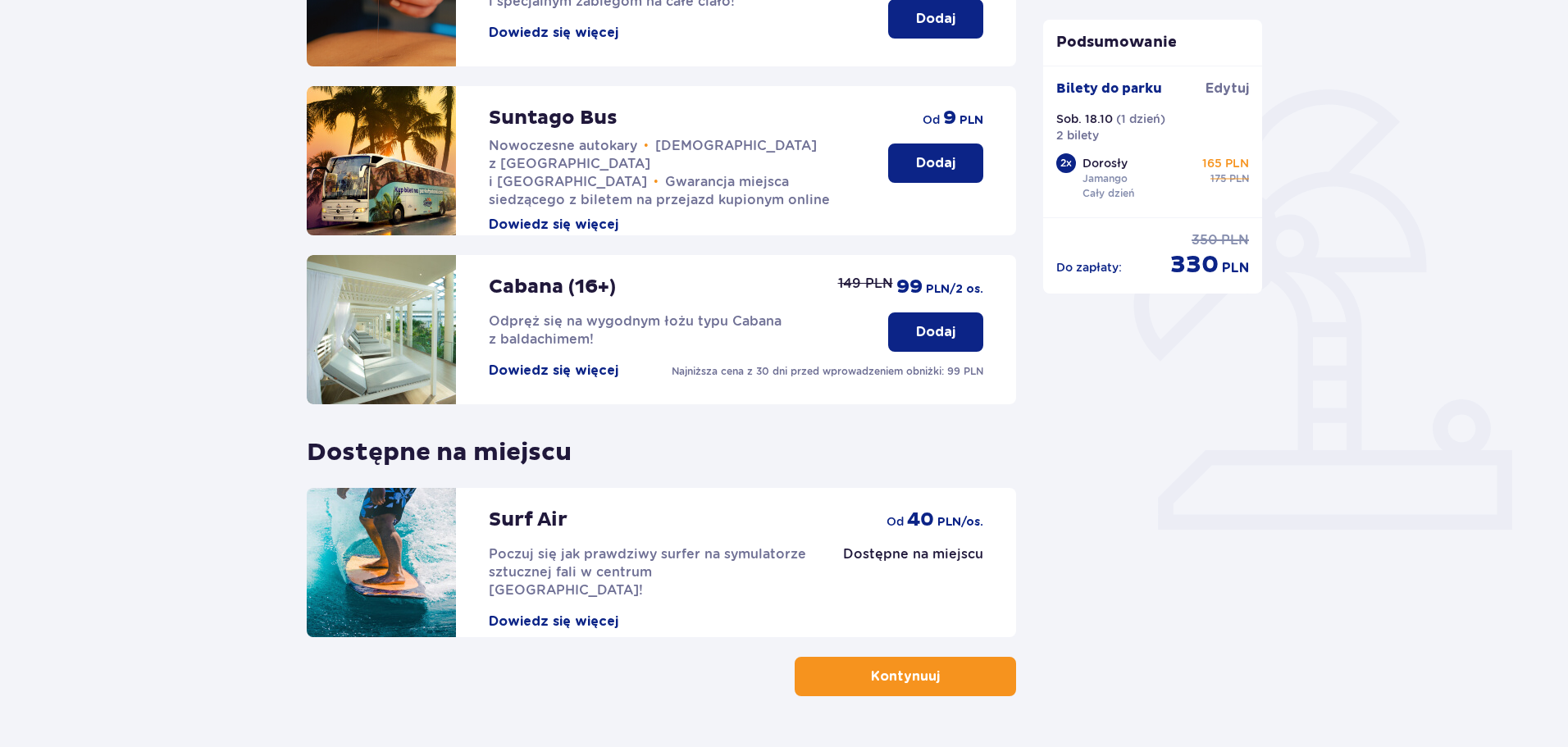
scroll to position [328, 0]
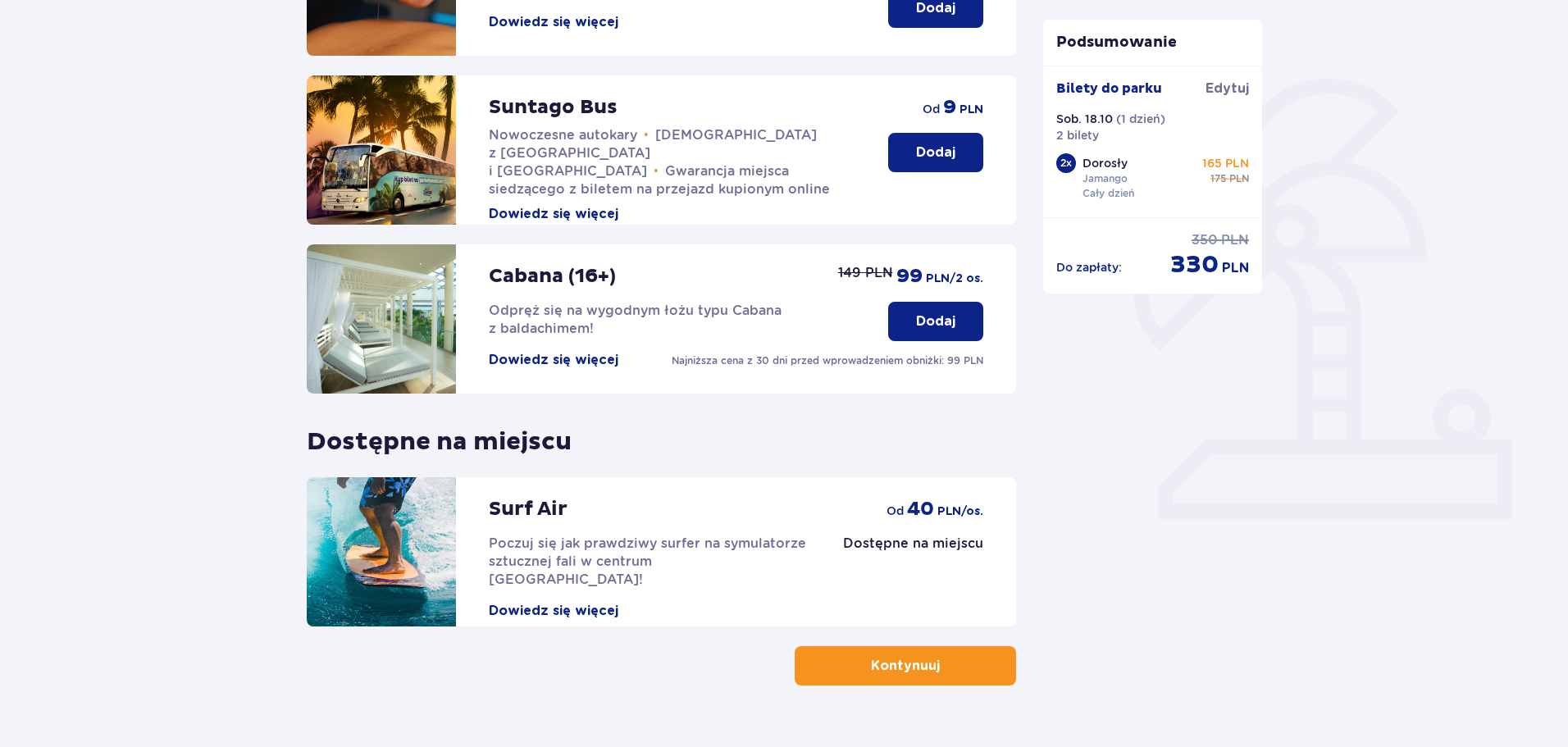
click at [606, 602] on button "Dowiedz się więcej" at bounding box center [554, 611] width 129 height 18
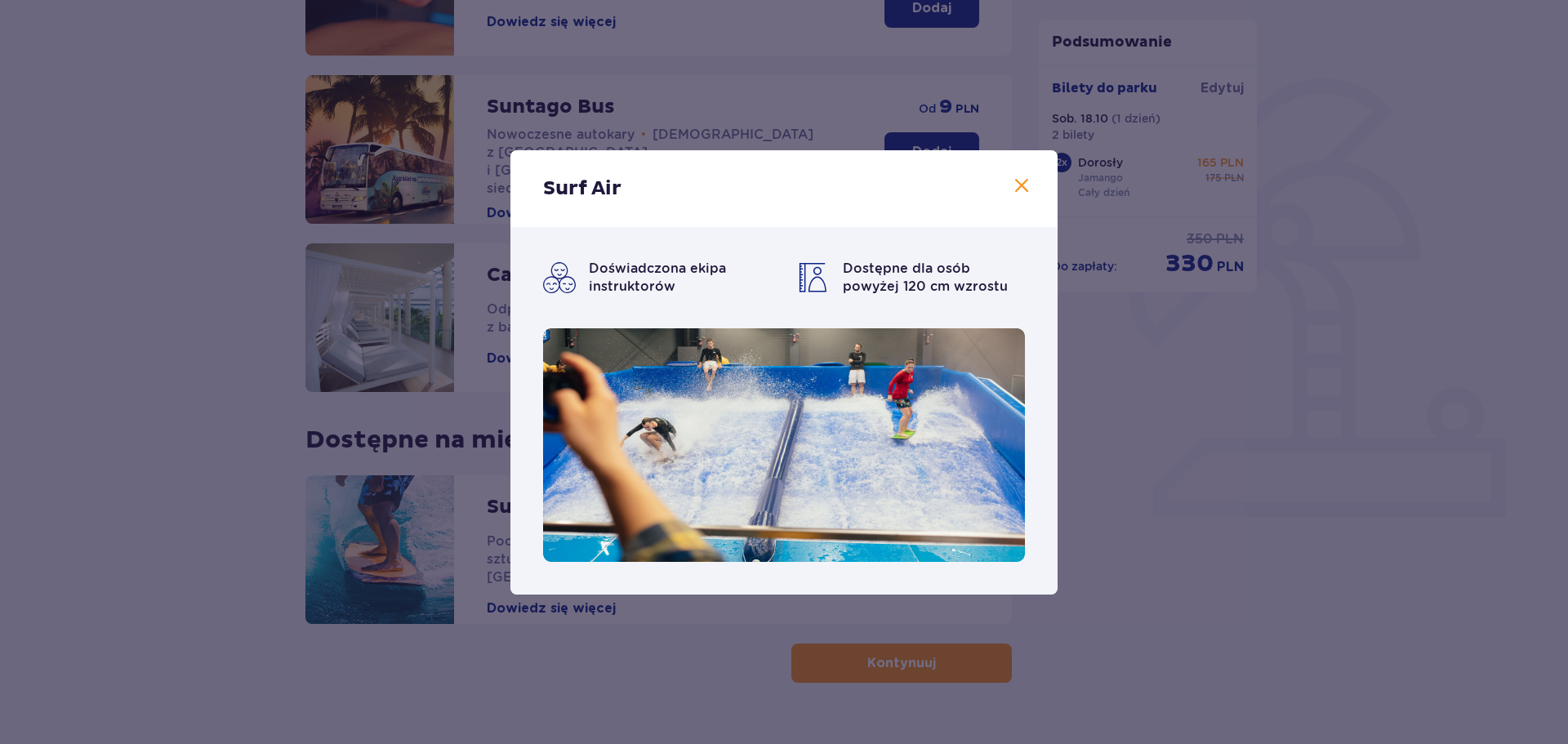
click at [1020, 184] on span at bounding box center [1022, 186] width 20 height 20
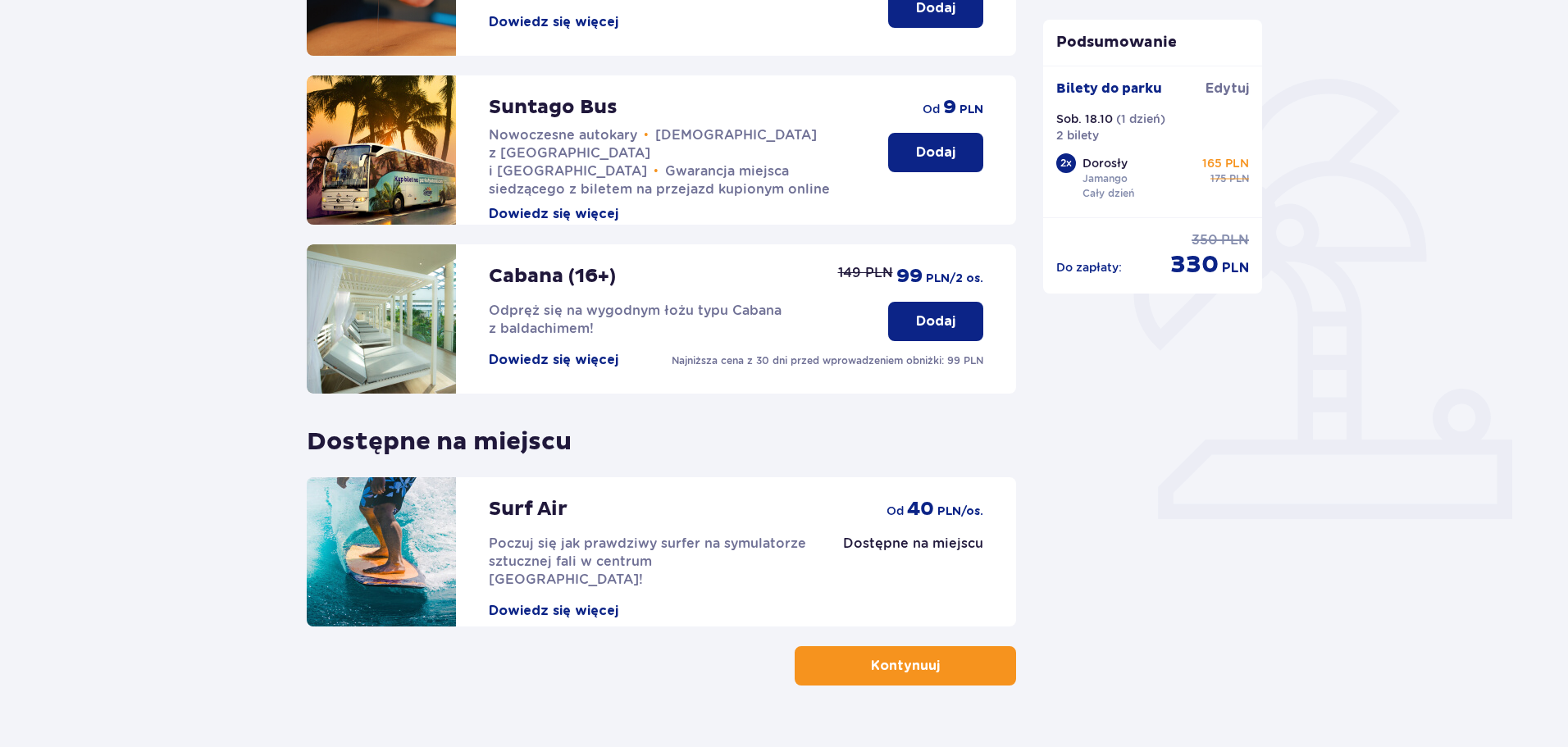
click at [92, 494] on div "Udogodnienia i atrakcje Pomiń ten krok Promocja online Wellness & SPA (16+) Zre…" at bounding box center [784, 292] width 1568 height 984
